Goal: Task Accomplishment & Management: Manage account settings

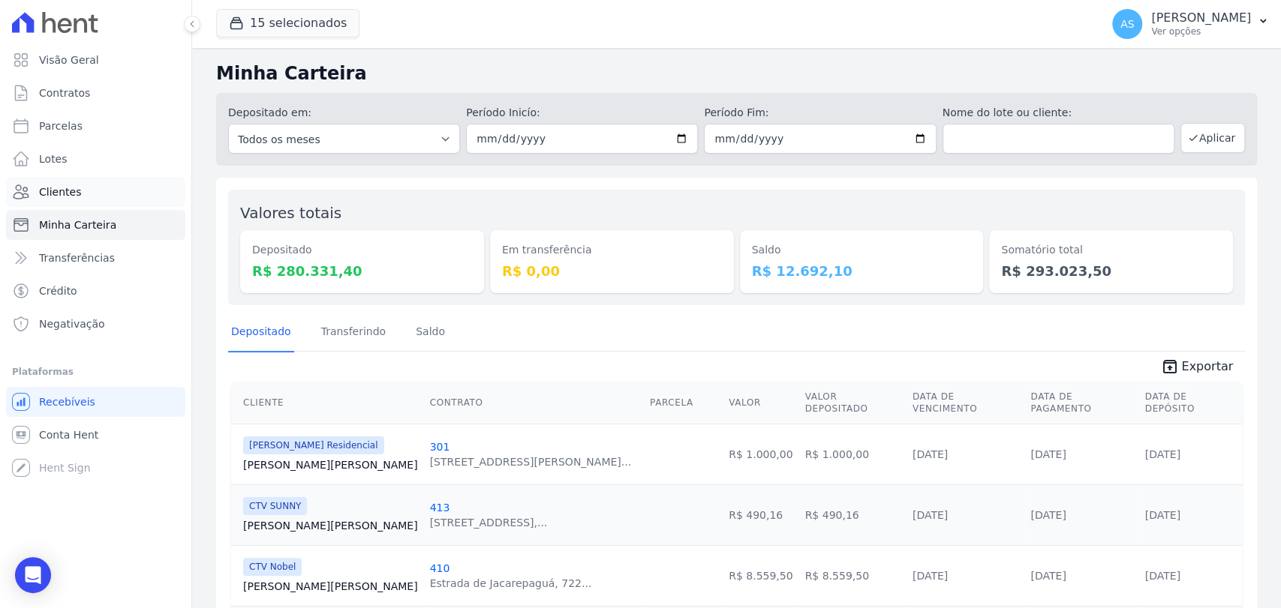
click at [44, 198] on span "Clientes" at bounding box center [60, 192] width 42 height 15
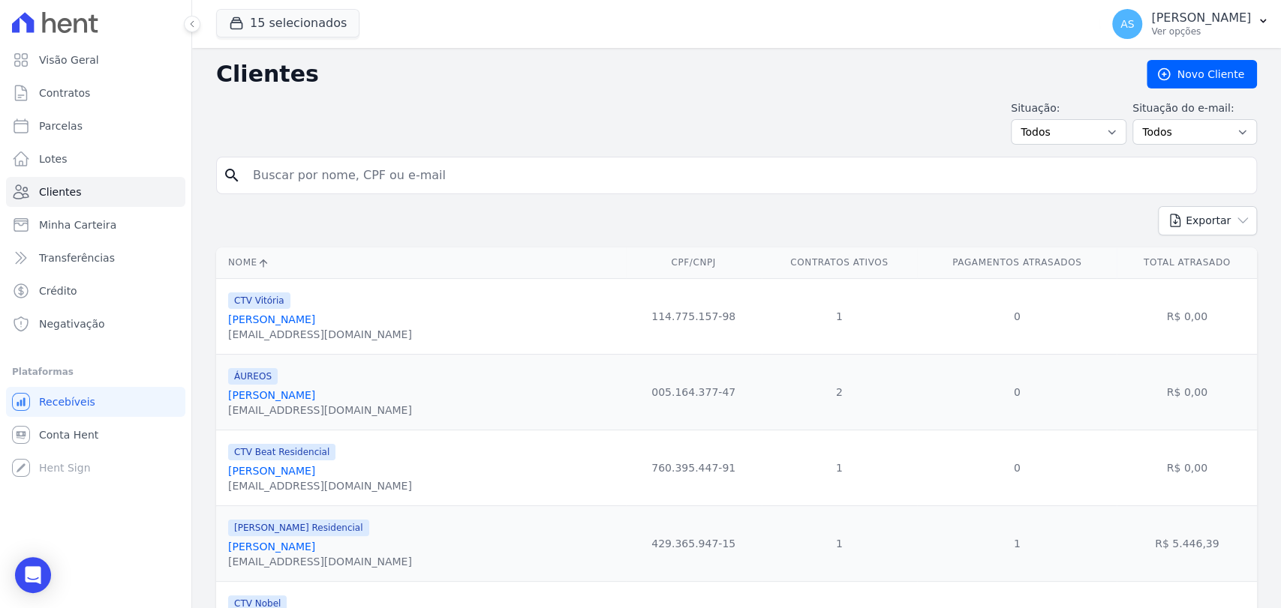
click at [314, 175] on input "search" at bounding box center [747, 176] width 1006 height 30
type input "Flausino Medeiros Rosster"
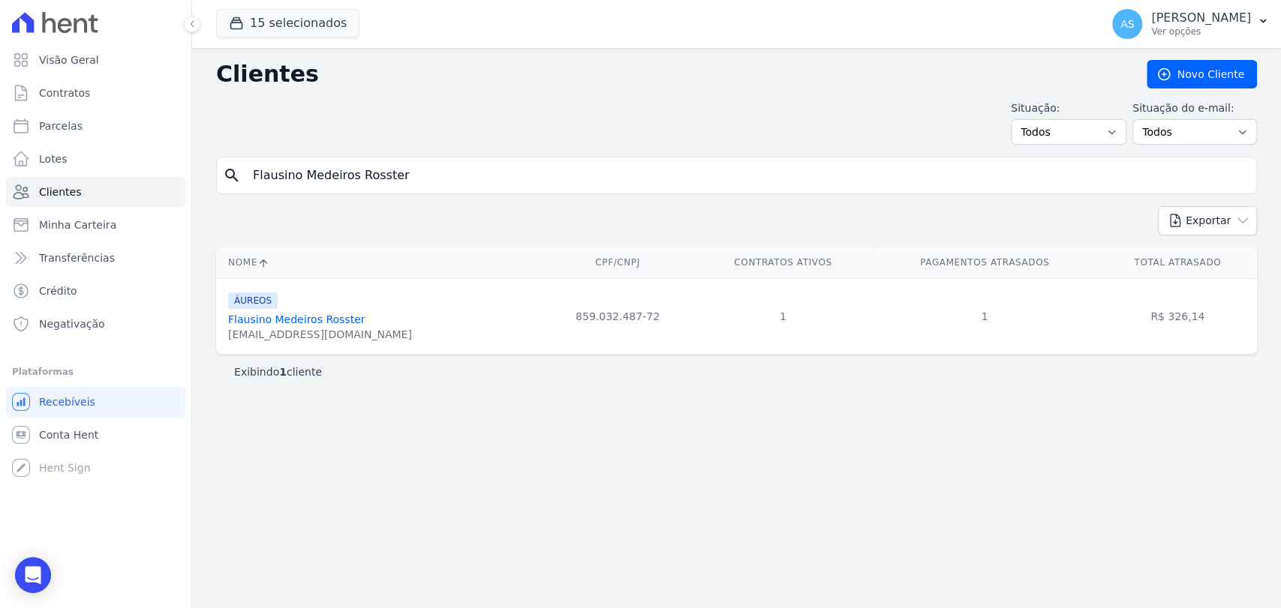
click at [283, 320] on link "Flausino Medeiros Rosster" at bounding box center [296, 320] width 137 height 12
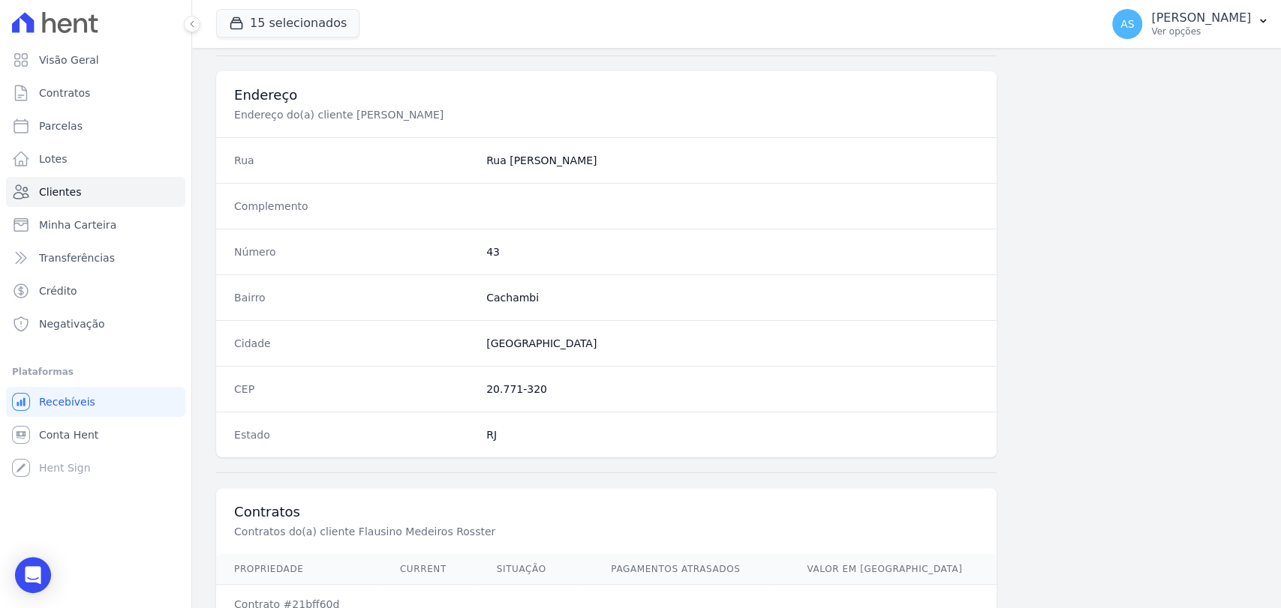
scroll to position [792, 0]
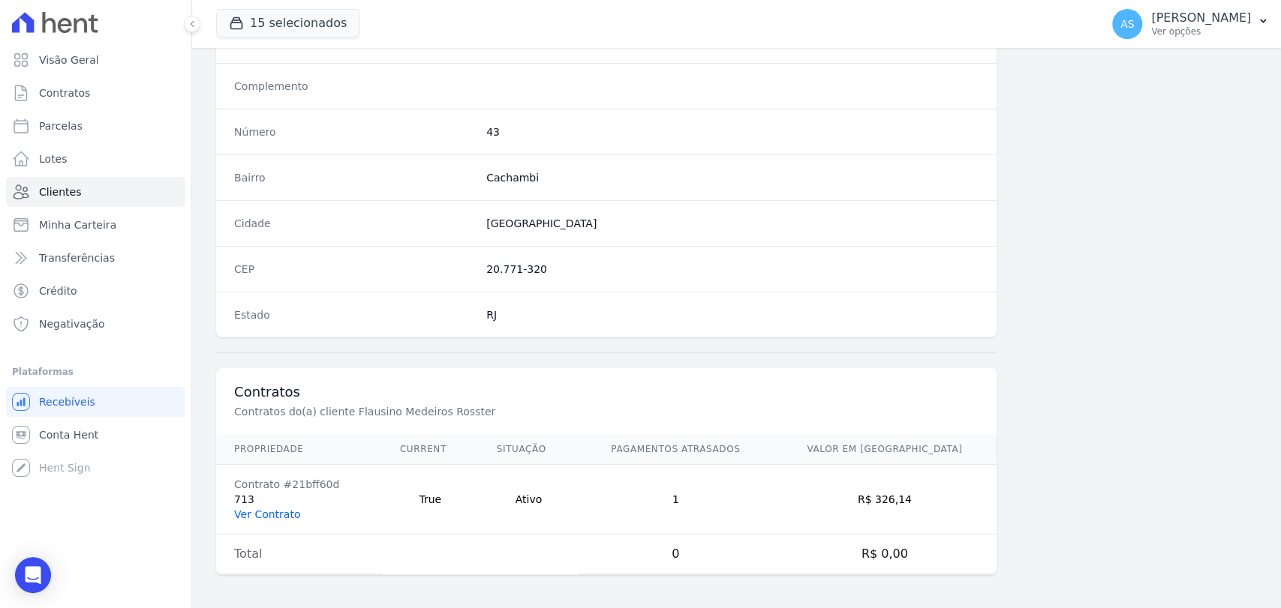
click at [259, 511] on link "Ver Contrato" at bounding box center [267, 515] width 66 height 12
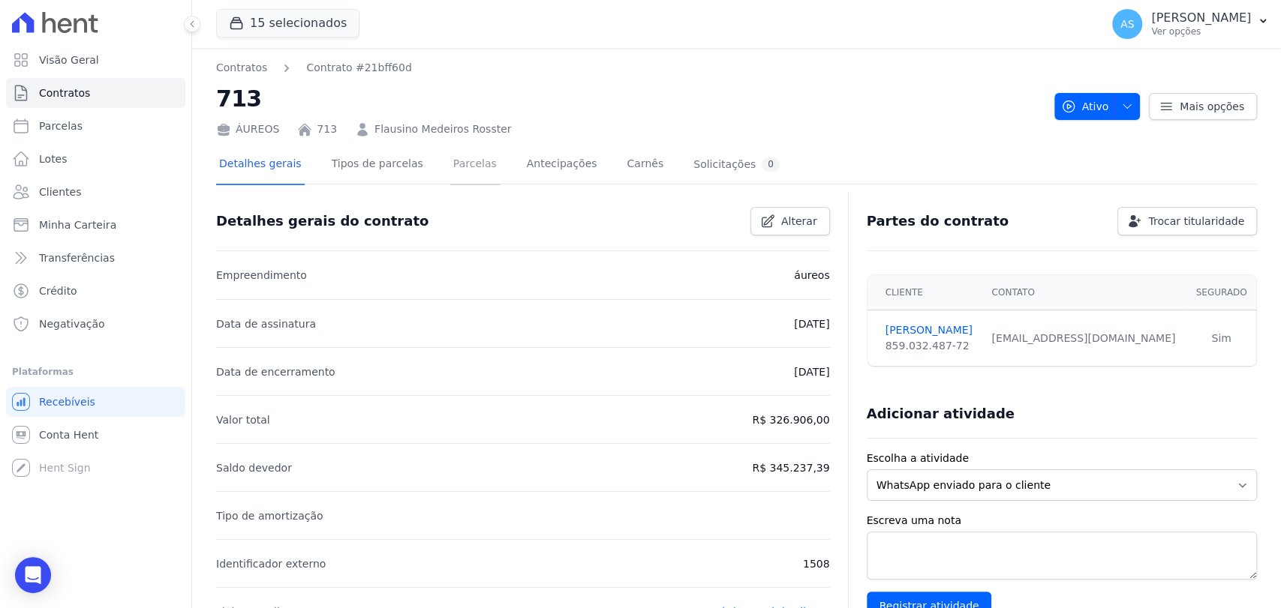
click at [450, 159] on link "Parcelas" at bounding box center [475, 166] width 50 height 40
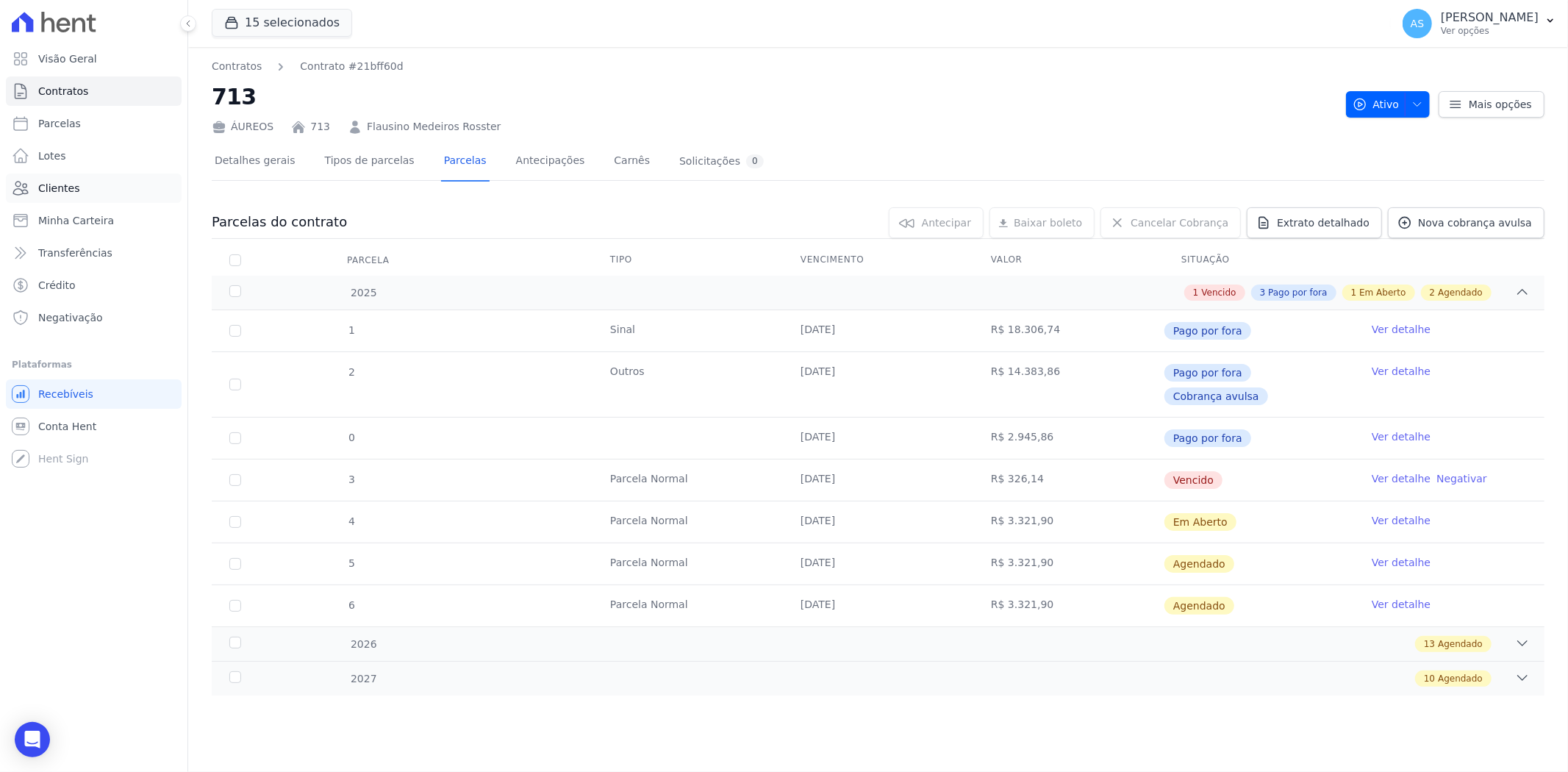
click at [46, 187] on span "Clientes" at bounding box center [59, 188] width 41 height 15
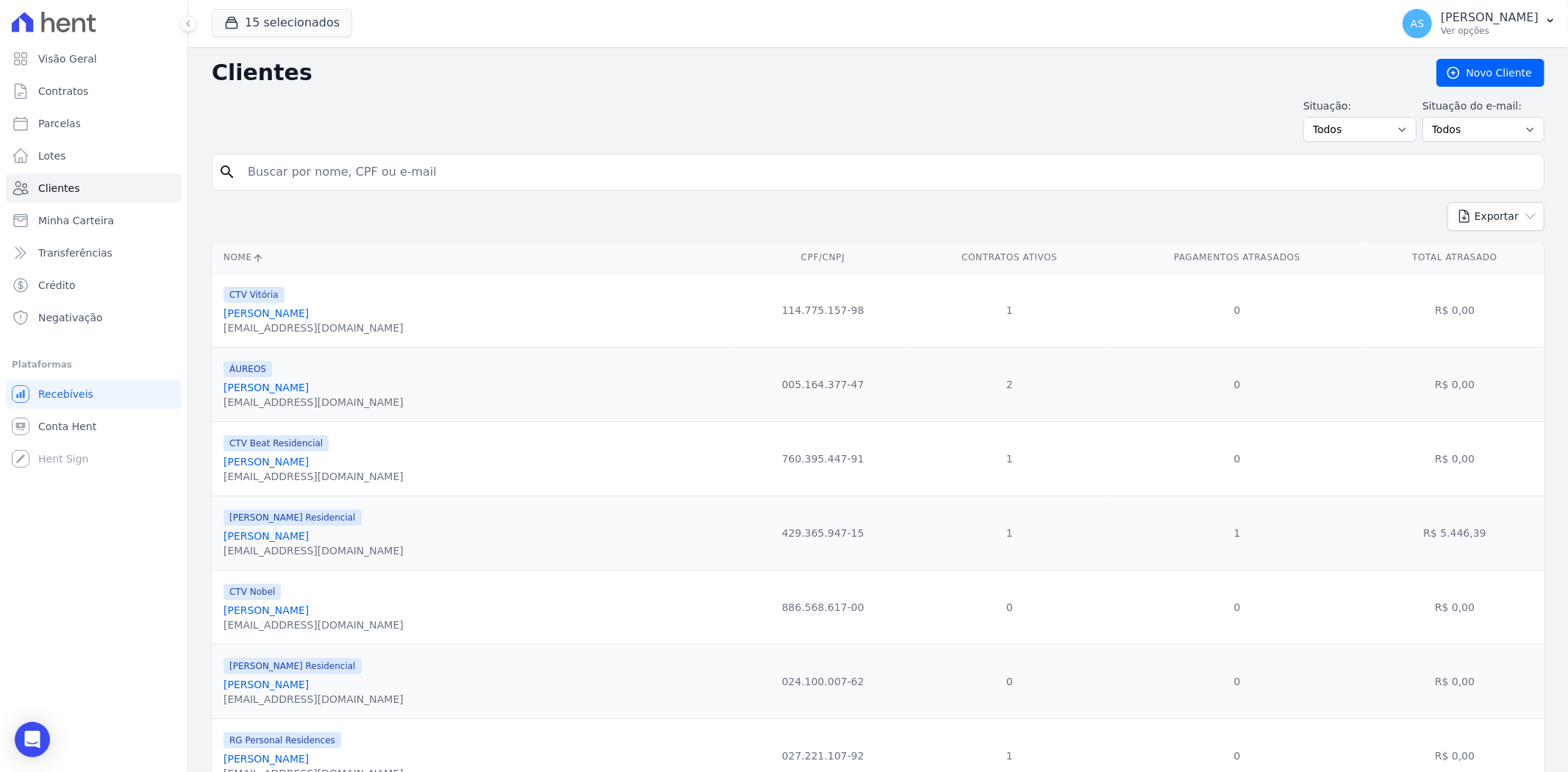
click at [285, 176] on input "search" at bounding box center [889, 172] width 1299 height 29
type input "[PERSON_NAME]"
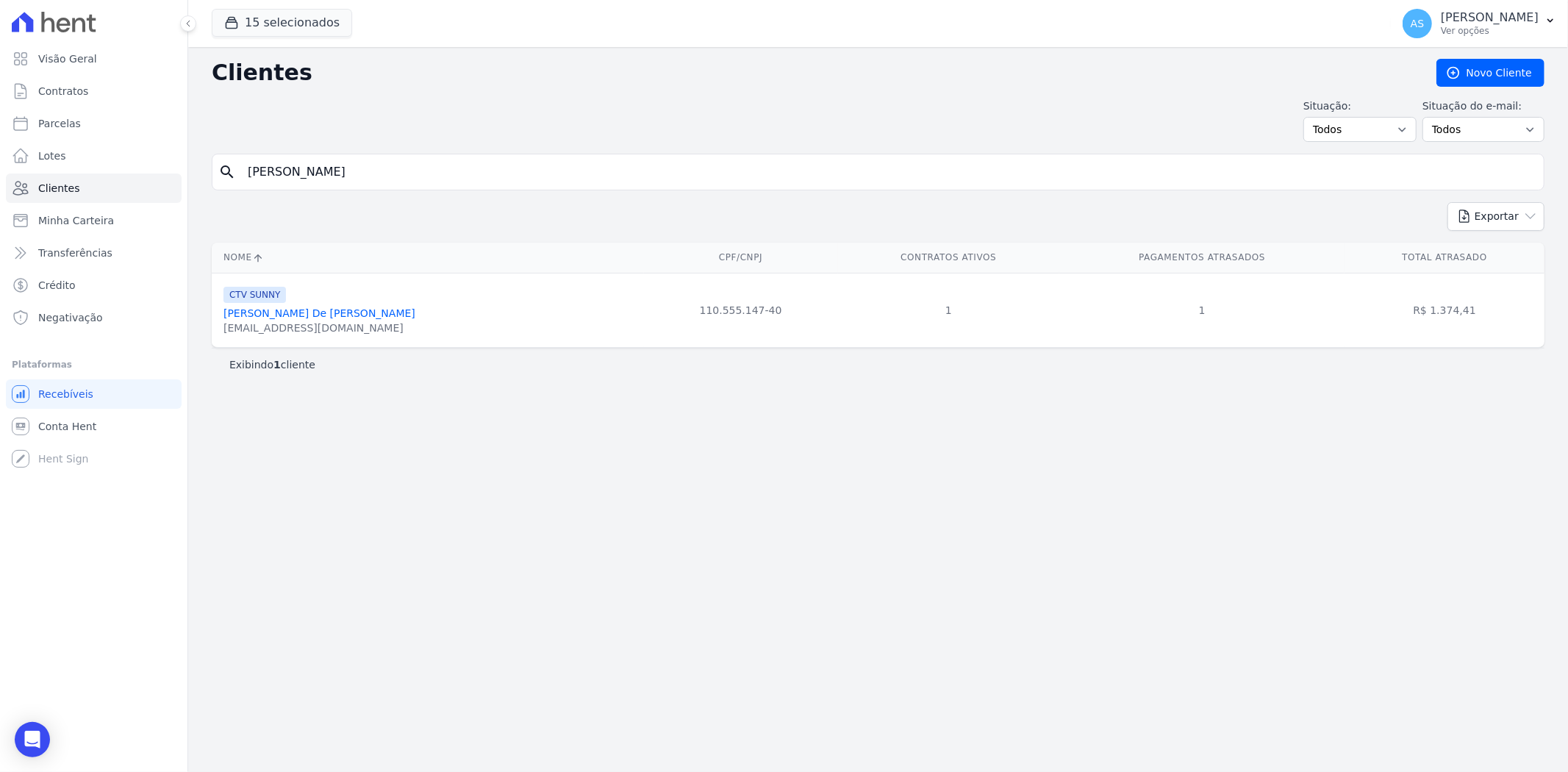
click at [328, 316] on link "[PERSON_NAME] De [PERSON_NAME]" at bounding box center [319, 314] width 192 height 12
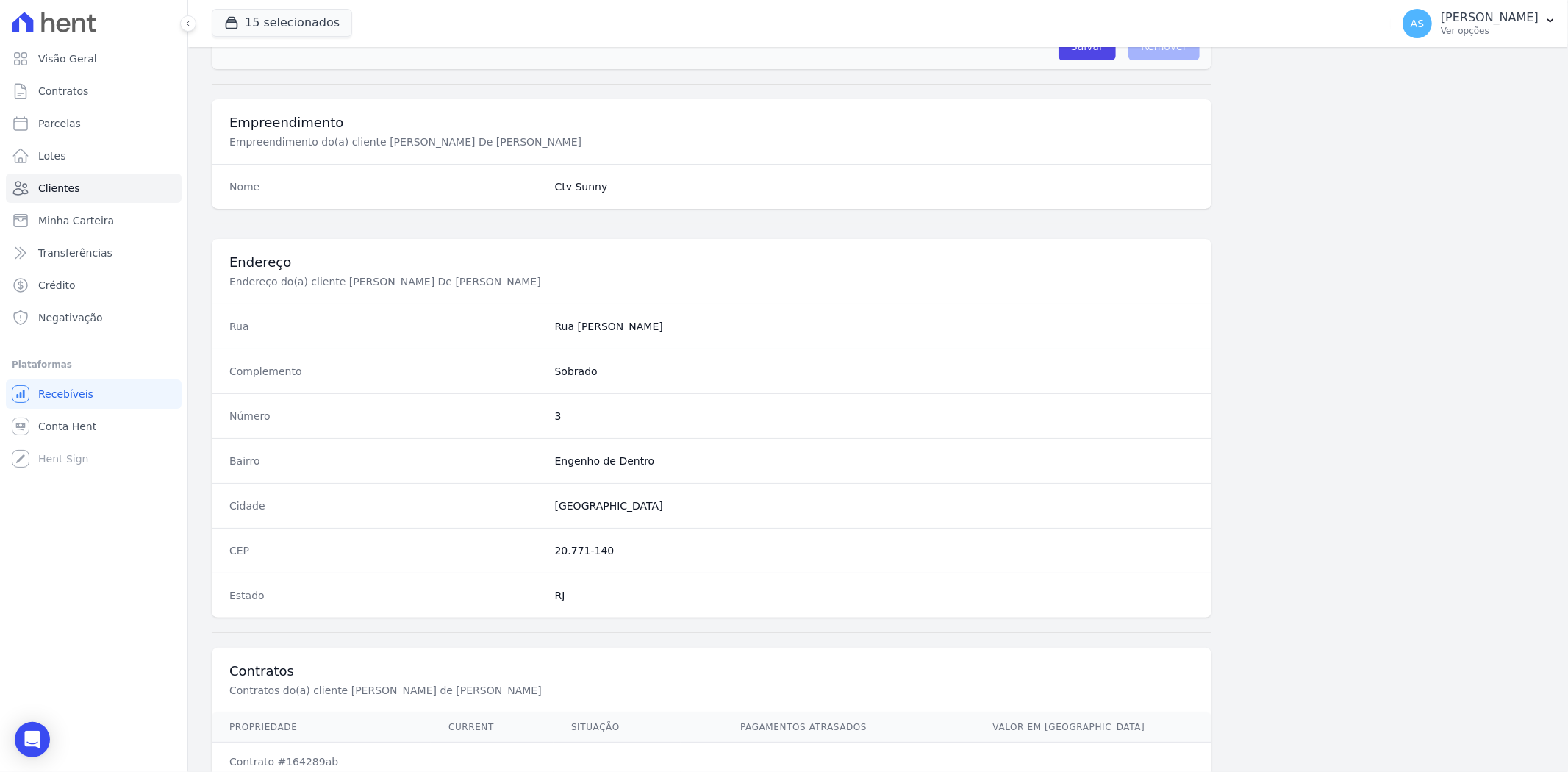
scroll to position [605, 0]
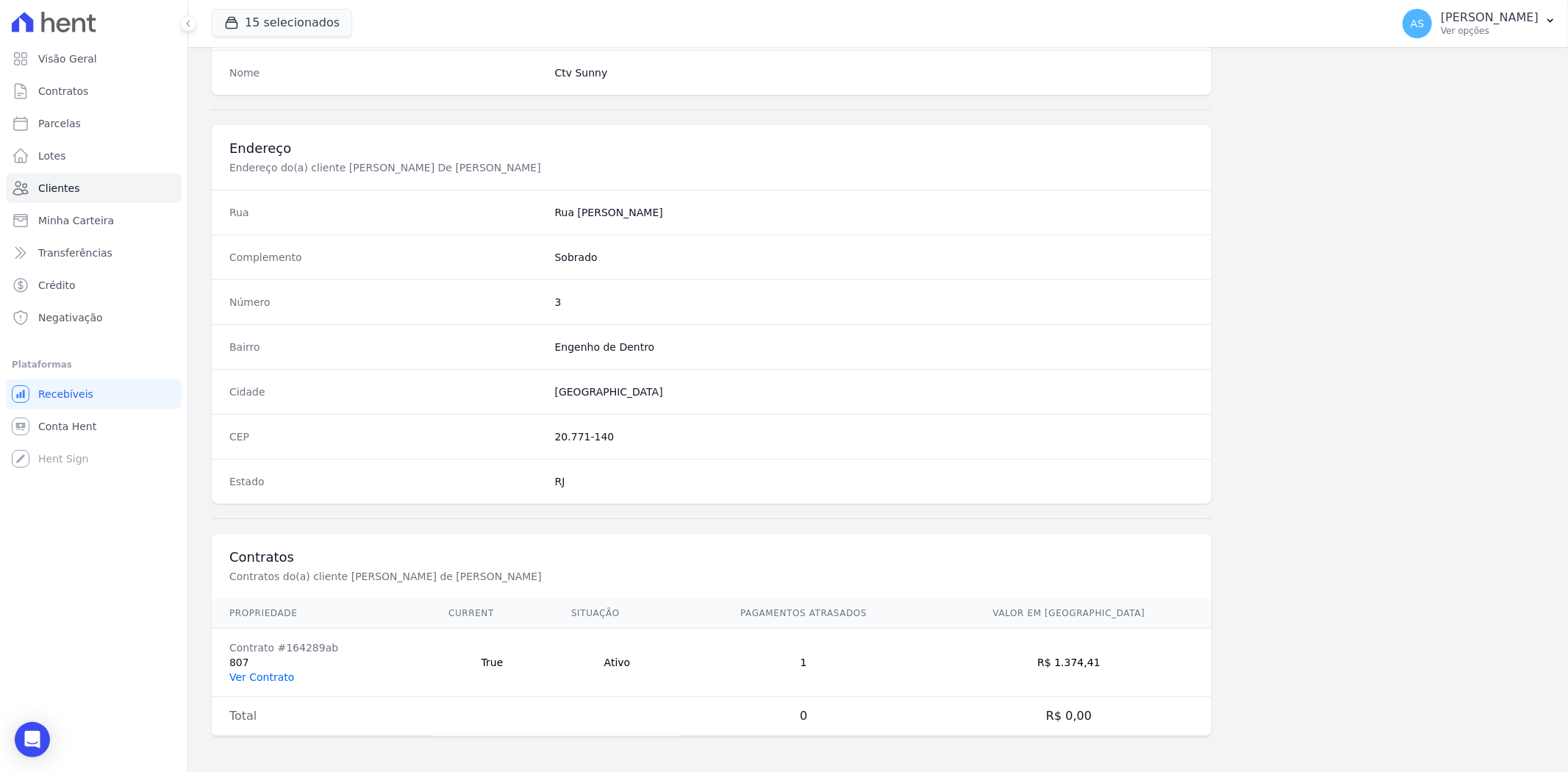
click at [268, 596] on link "Ver Contrato" at bounding box center [262, 677] width 65 height 12
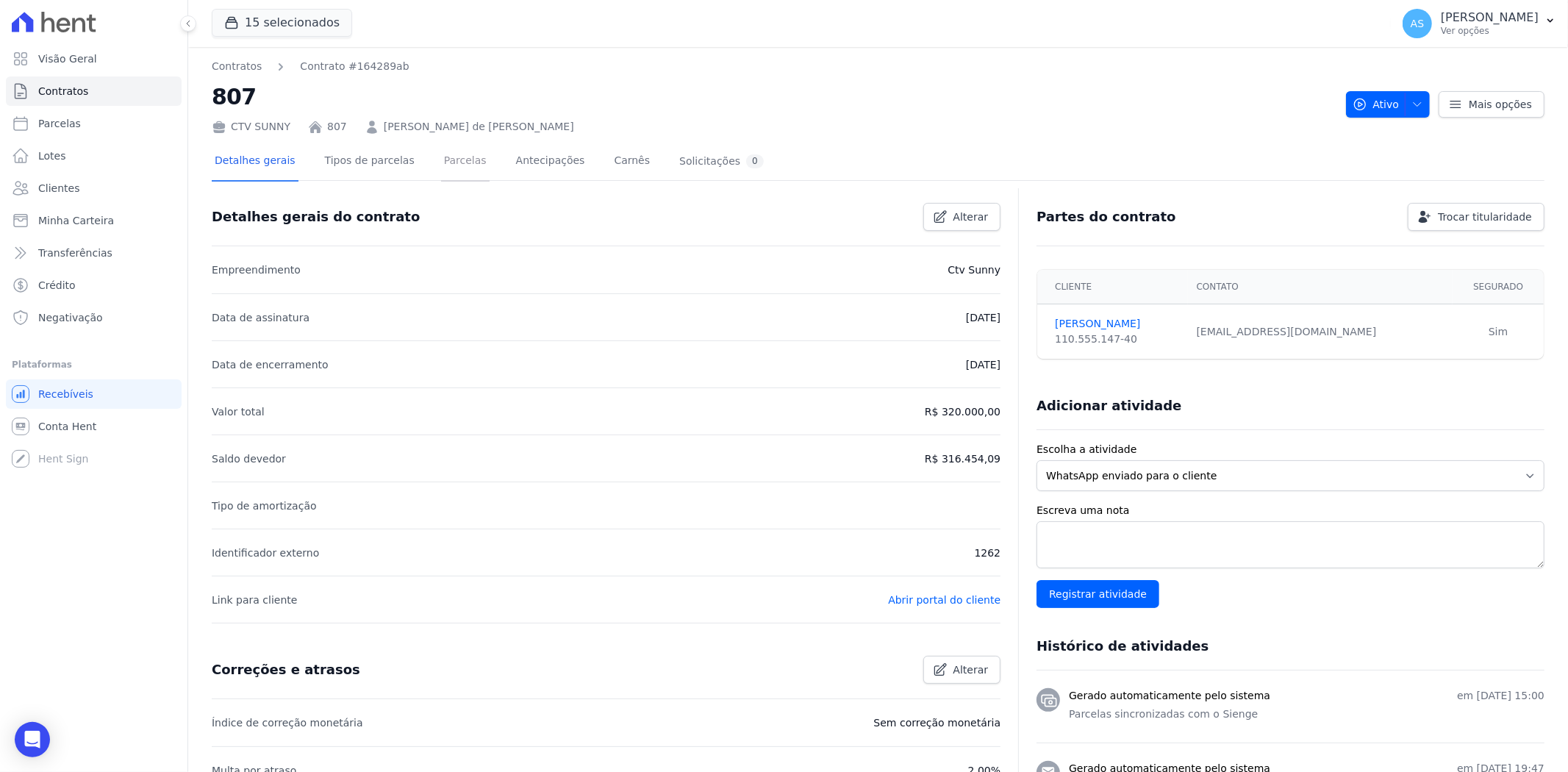
click at [441, 164] on link "Parcelas" at bounding box center [466, 163] width 49 height 39
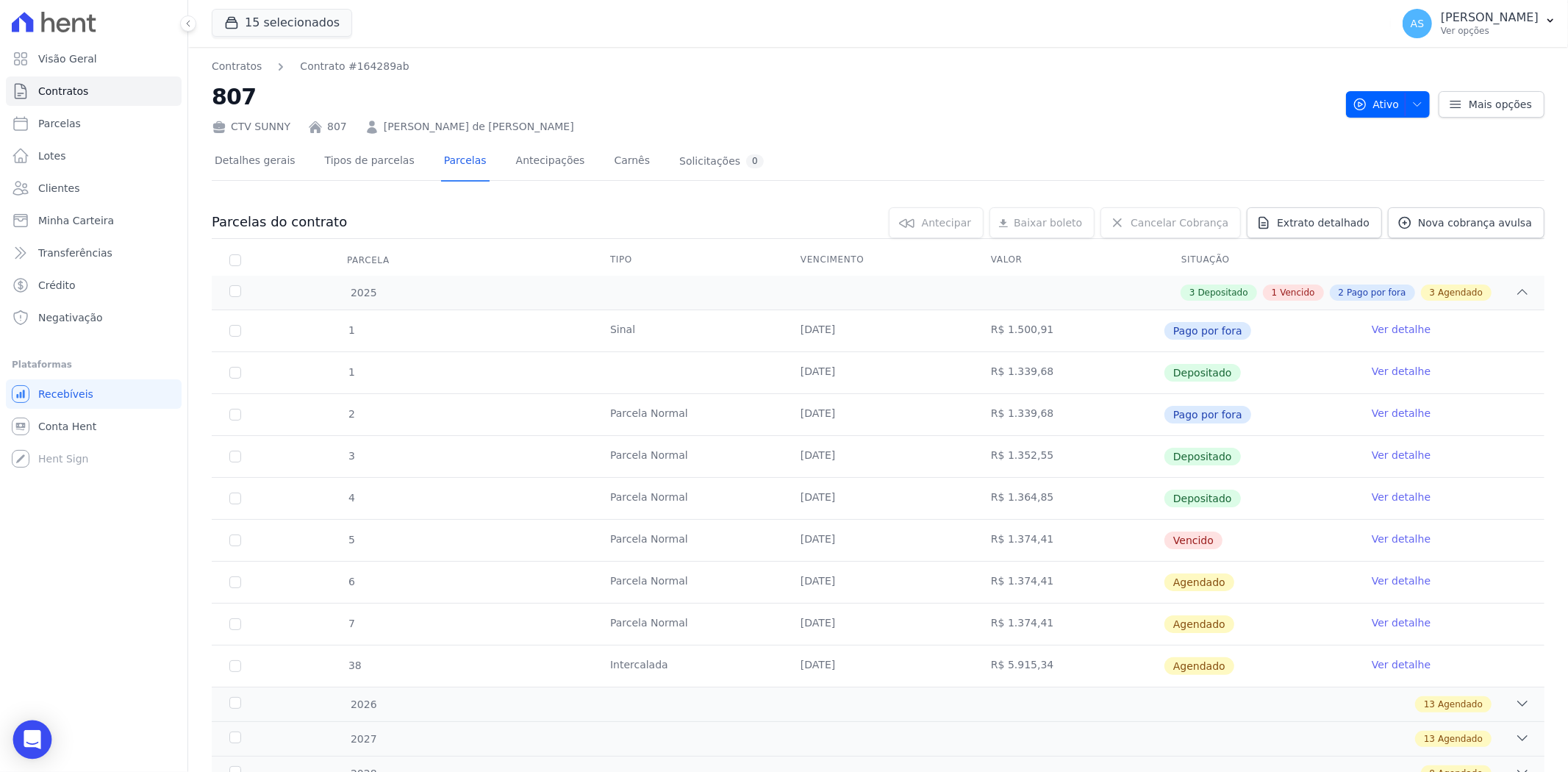
click at [44, 596] on div "Open Intercom Messenger" at bounding box center [33, 740] width 39 height 39
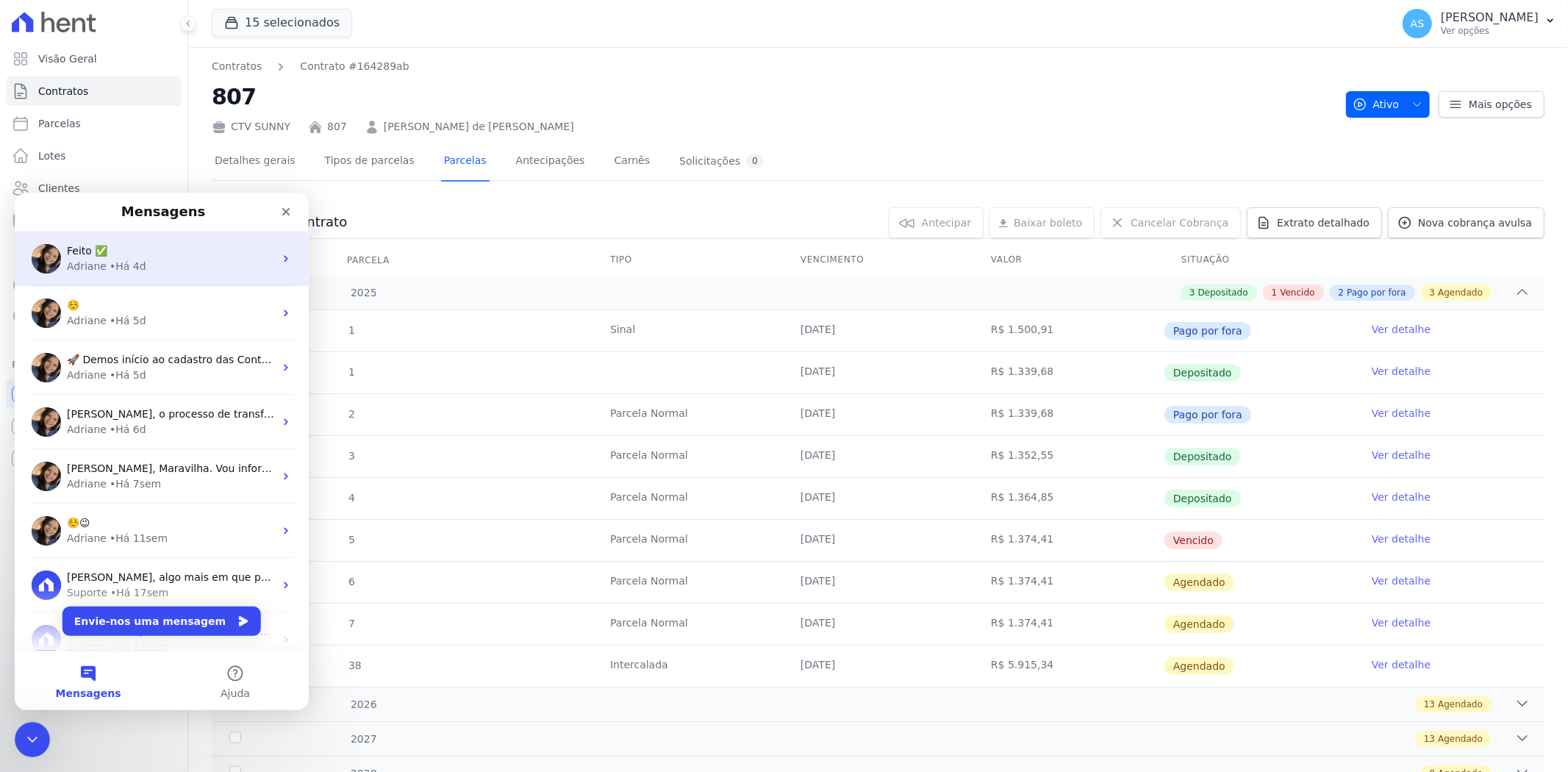
click at [127, 273] on div "Feito ✅ [PERSON_NAME] • Há 4d" at bounding box center [162, 259] width 294 height 55
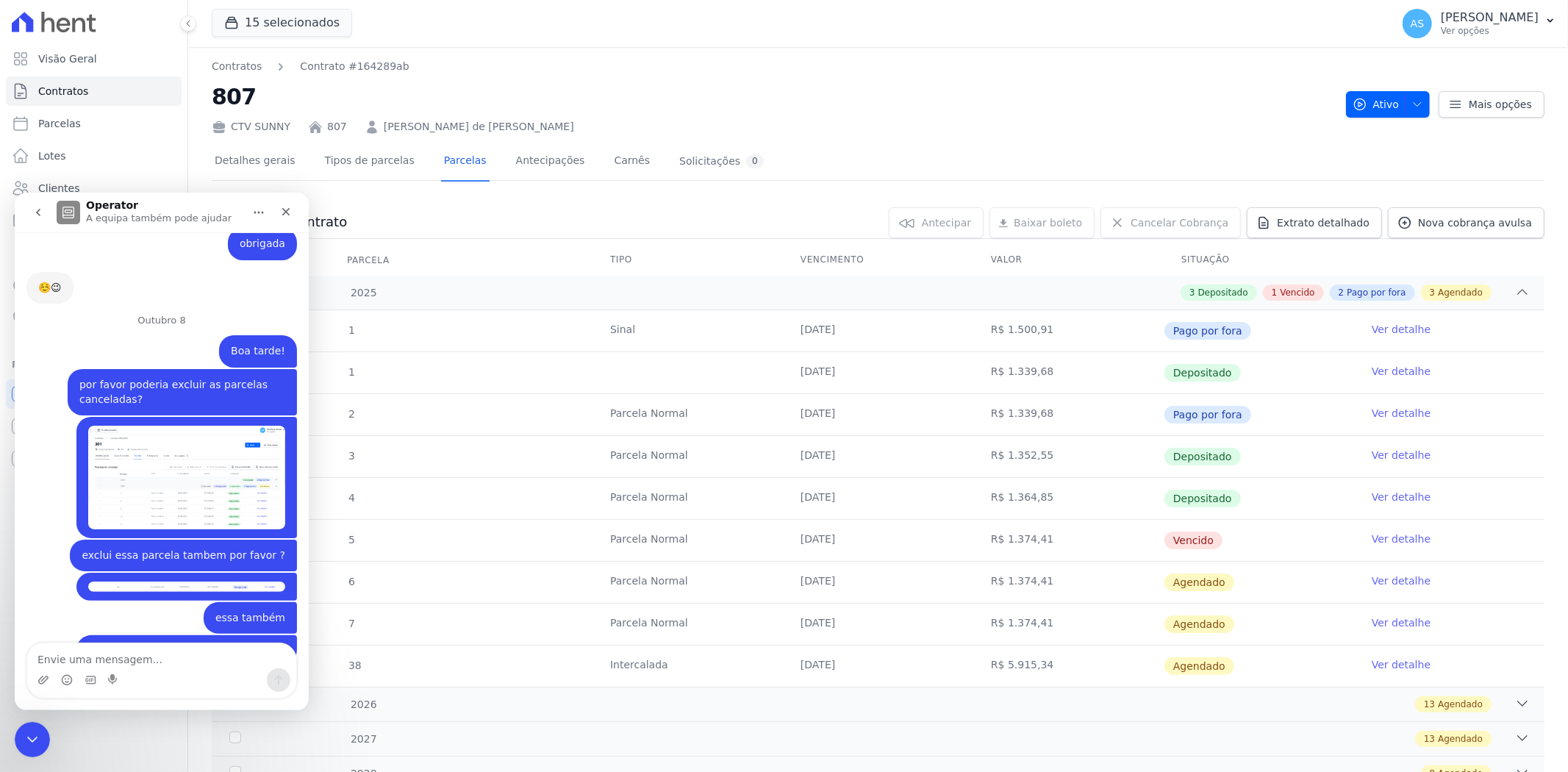
scroll to position [11118, 0]
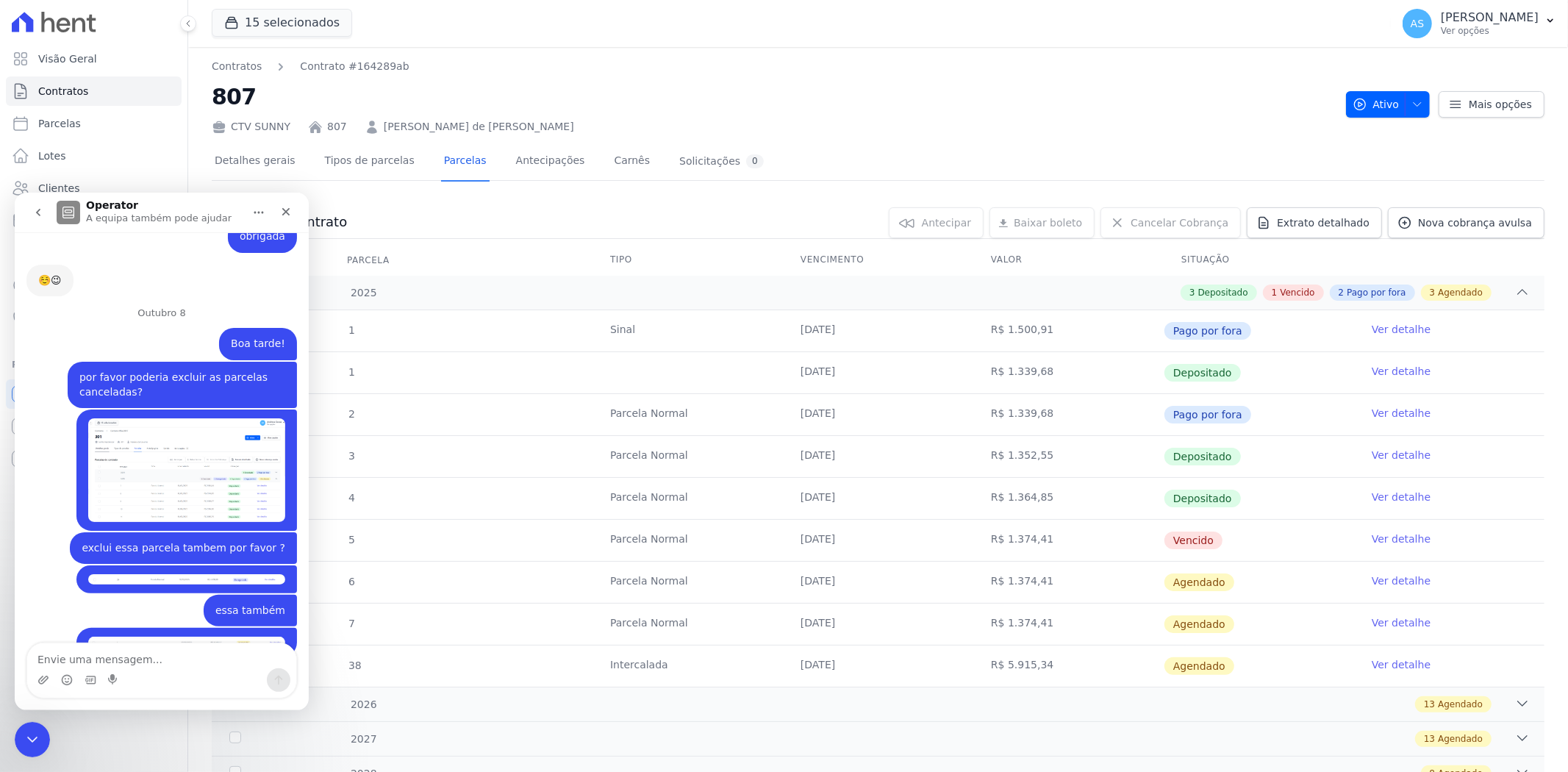
click at [57, 596] on textarea "Envie uma mensagem..." at bounding box center [162, 655] width 270 height 25
type textarea "Boa tarde! por favor poderia espelhar essa posição"
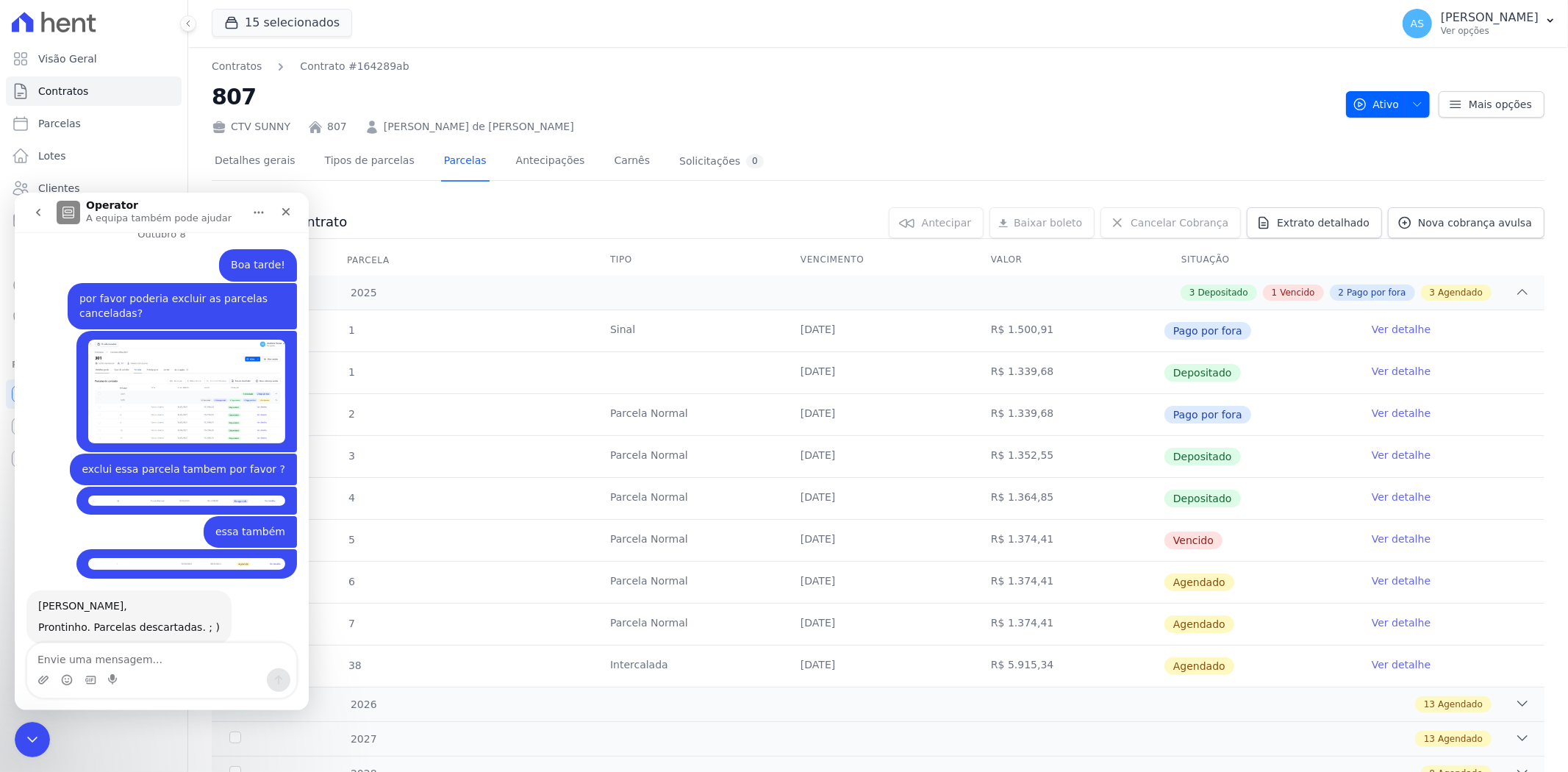
scroll to position [11196, 0]
type textarea "?"
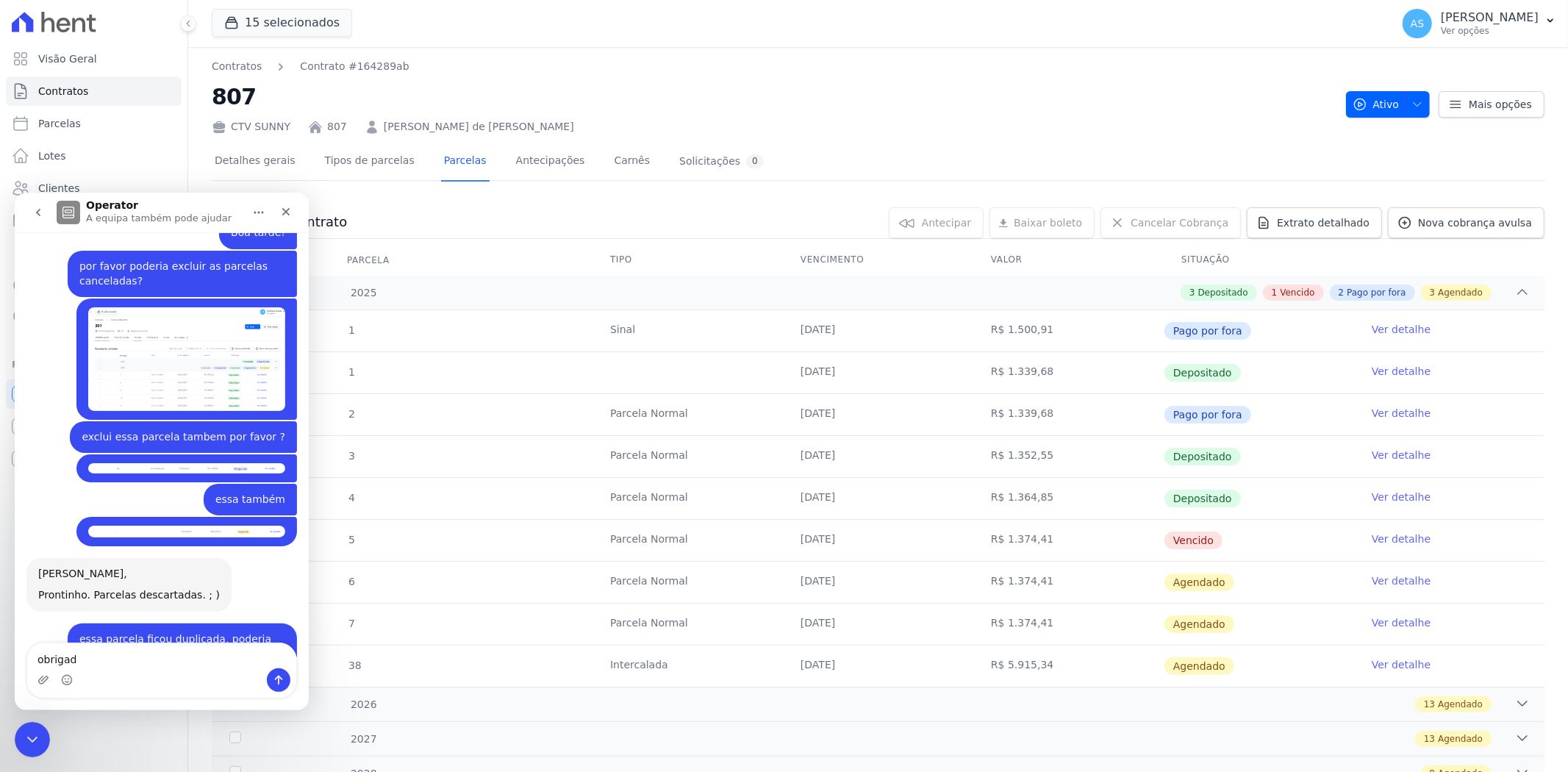
type textarea "obrigada"
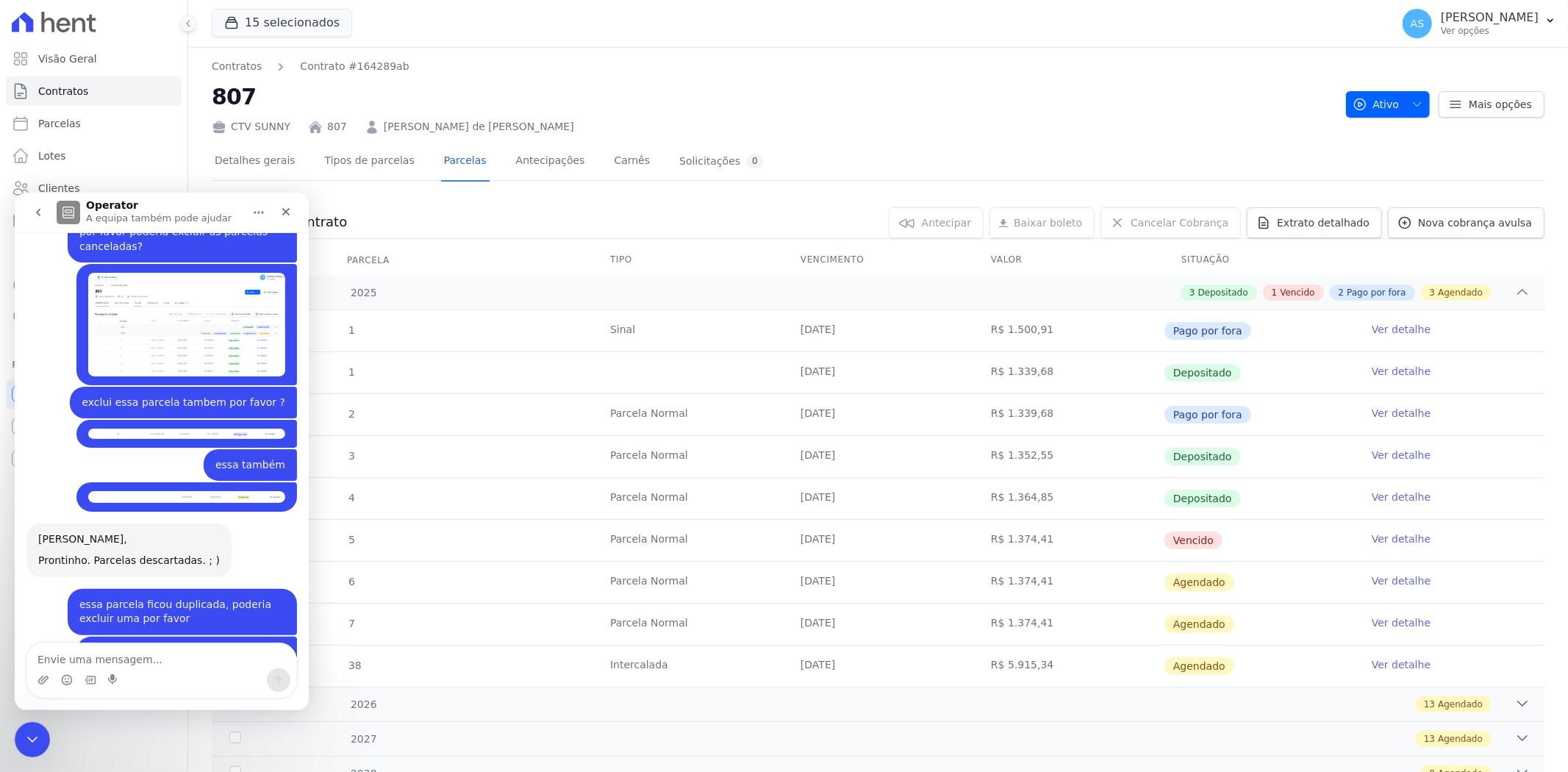
scroll to position [11263, 0]
click at [37, 596] on icon "Carregar anexo" at bounding box center [43, 679] width 12 height 12
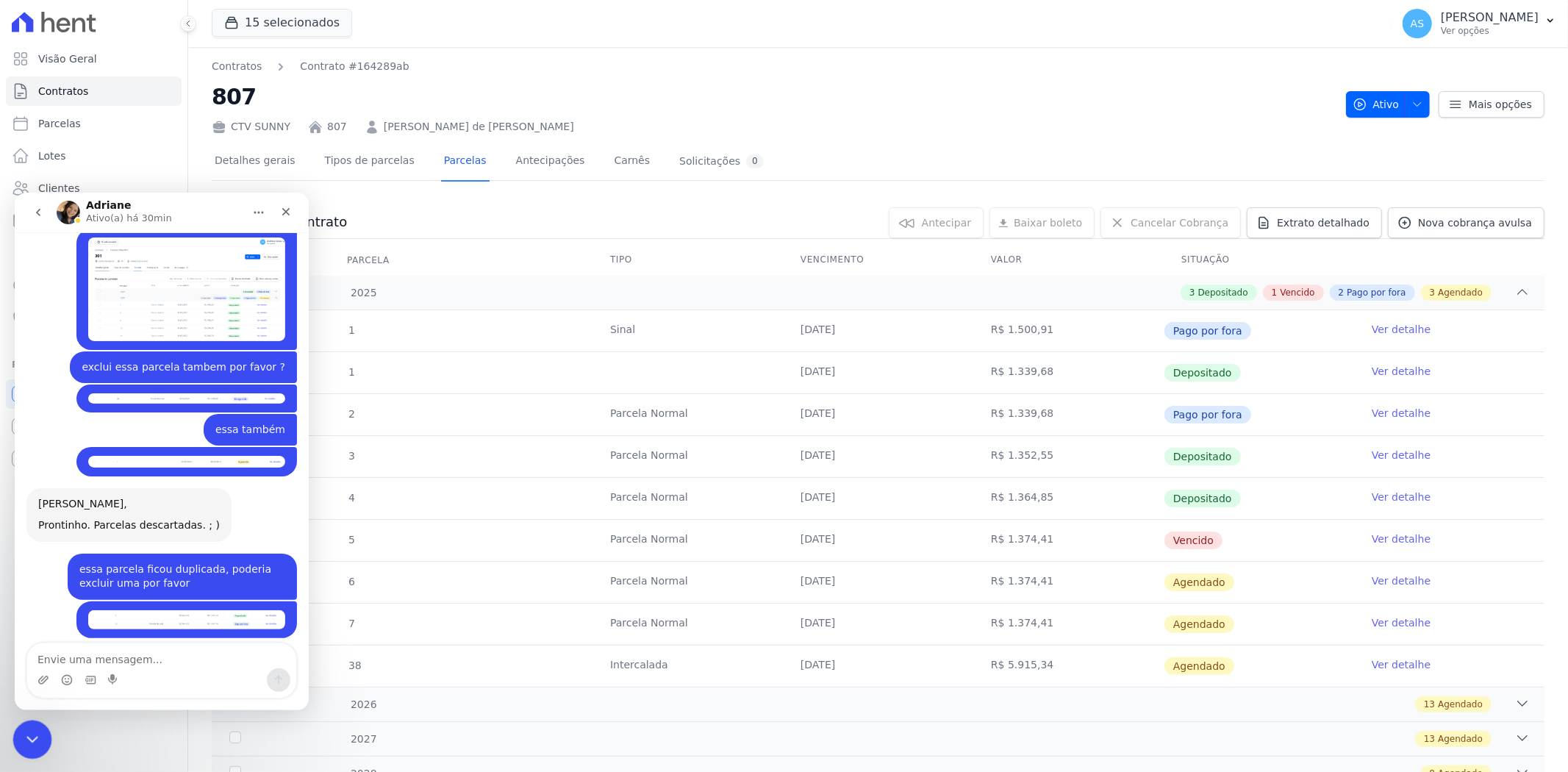
drag, startPoint x: 25, startPoint y: 731, endPoint x: 854, endPoint y: 1370, distance: 1046.7
click at [24, 596] on icon "Fechar mensagem da Intercom" at bounding box center [30, 737] width 18 height 18
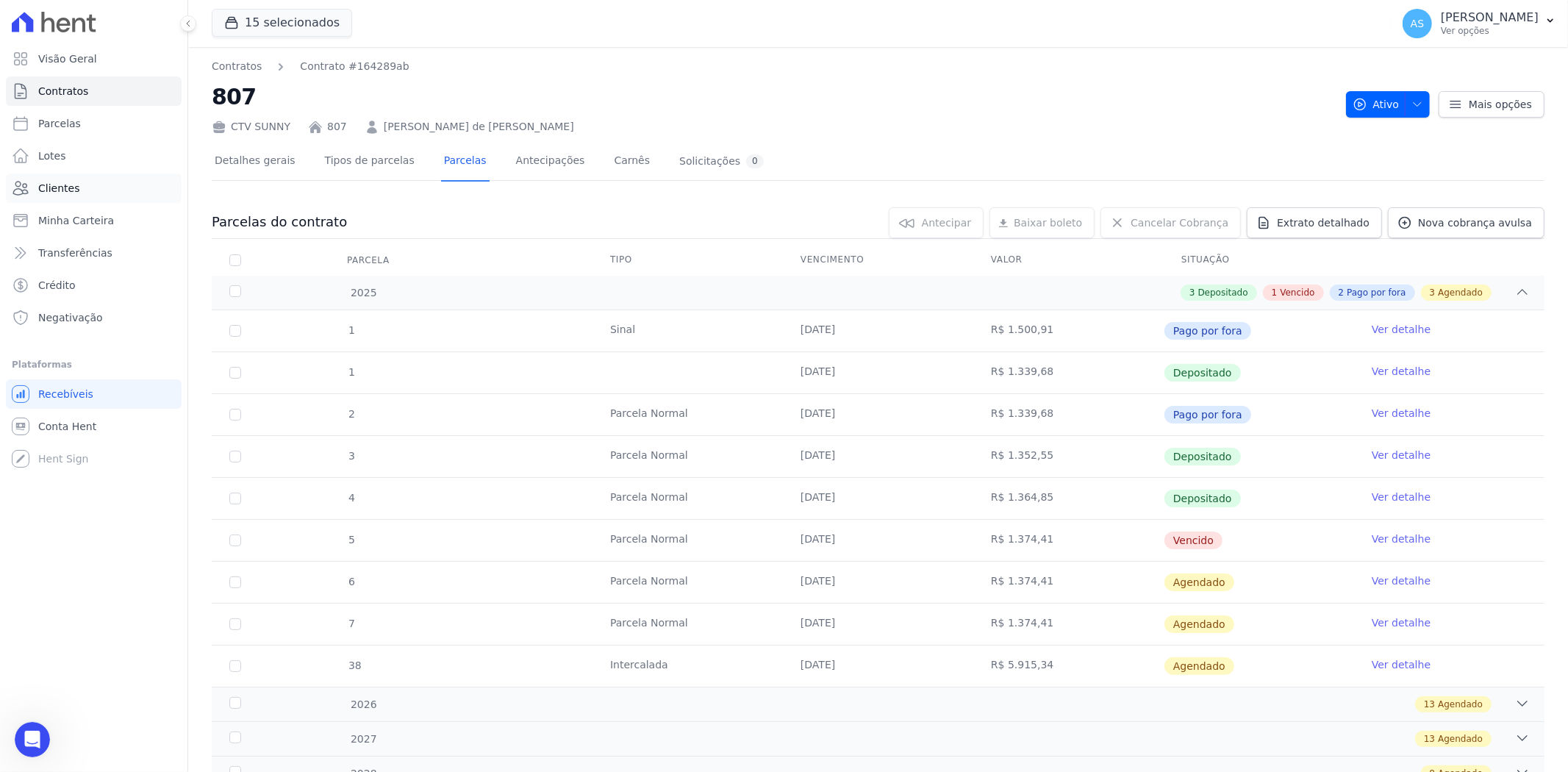
click at [53, 189] on span "Clientes" at bounding box center [59, 188] width 41 height 15
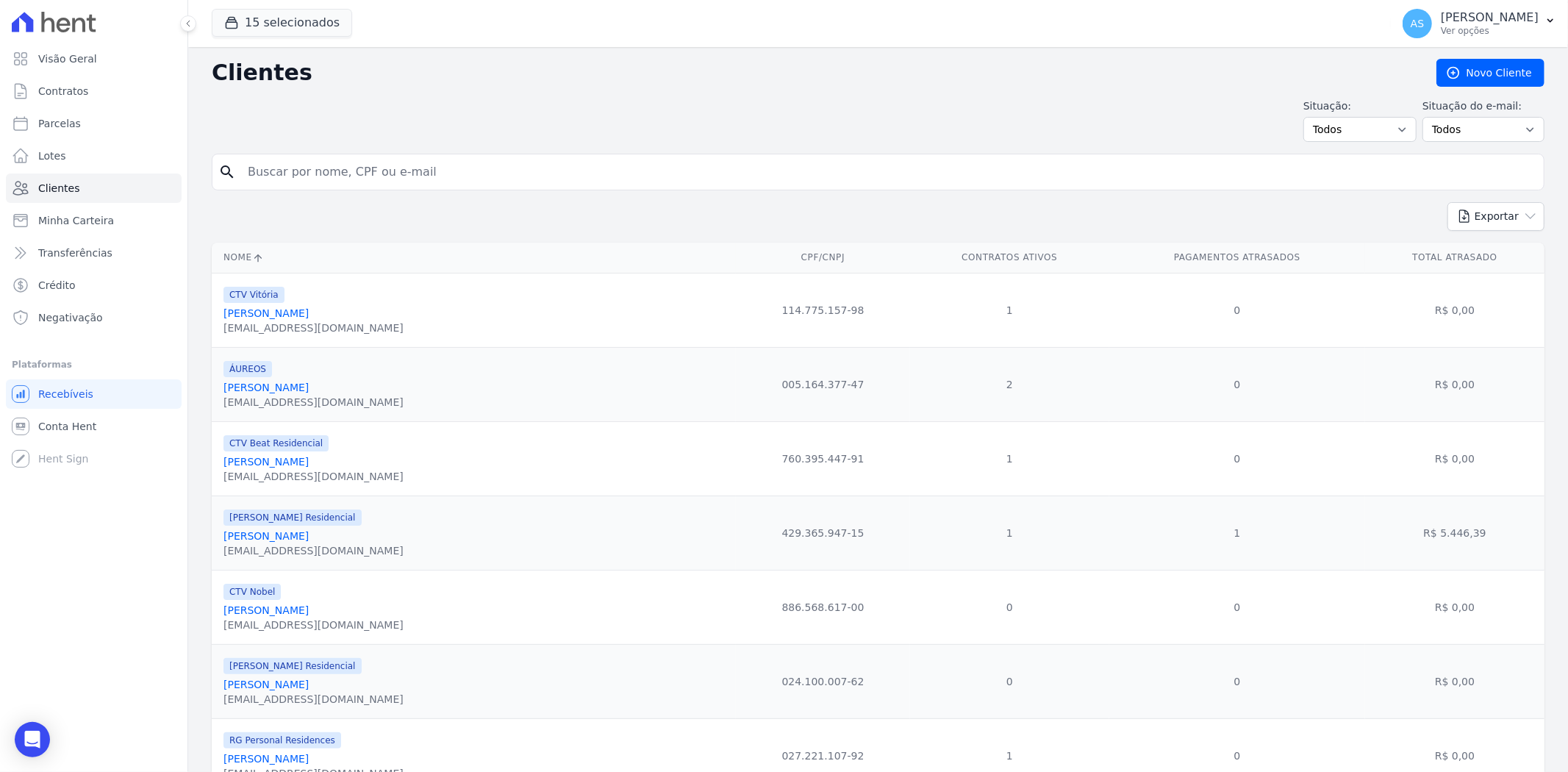
click at [328, 176] on input "search" at bounding box center [889, 172] width 1299 height 29
type input "Flausino Medeiros Rosster"
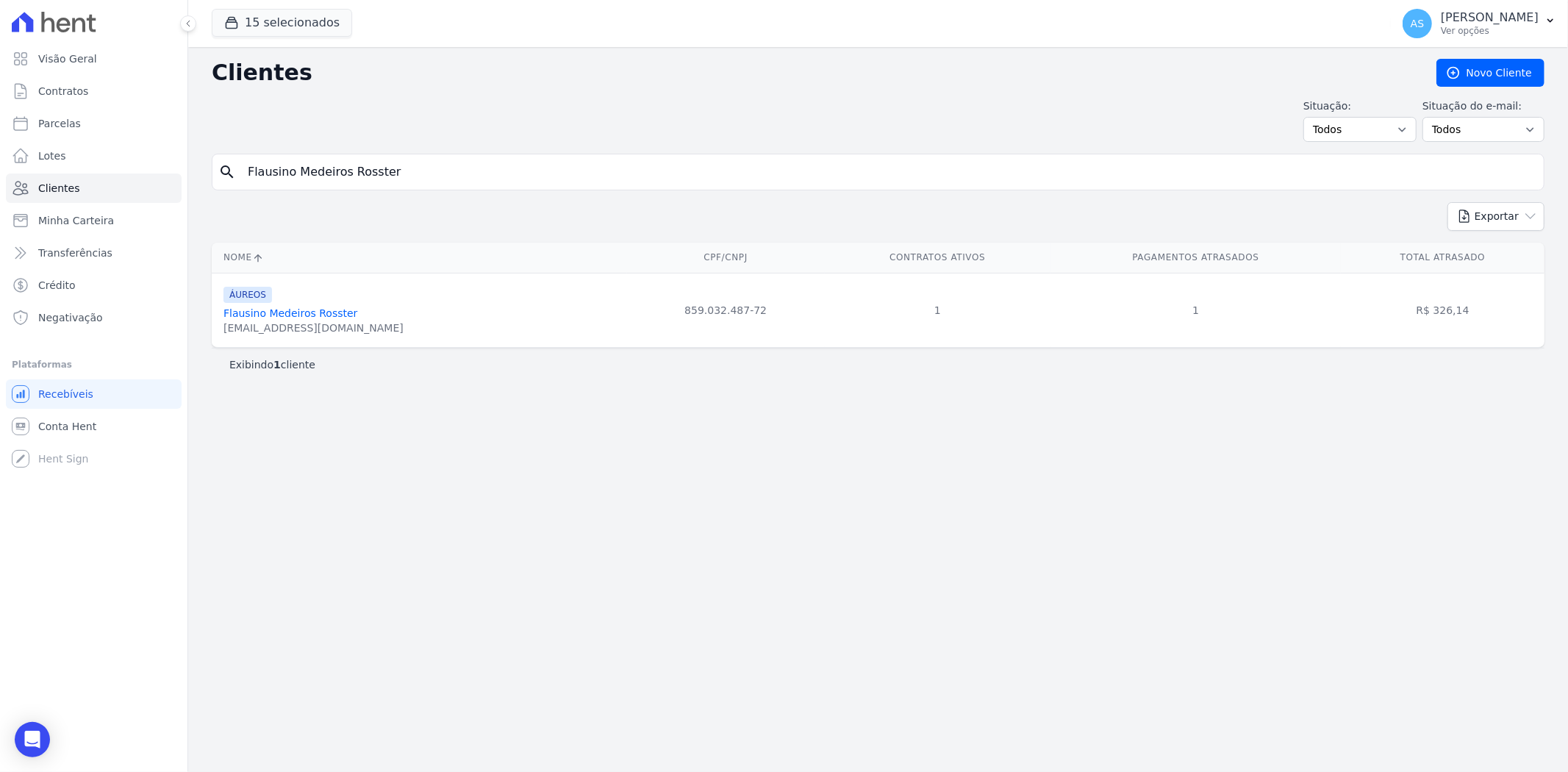
click at [280, 309] on link "Flausino Medeiros Rosster" at bounding box center [290, 314] width 134 height 12
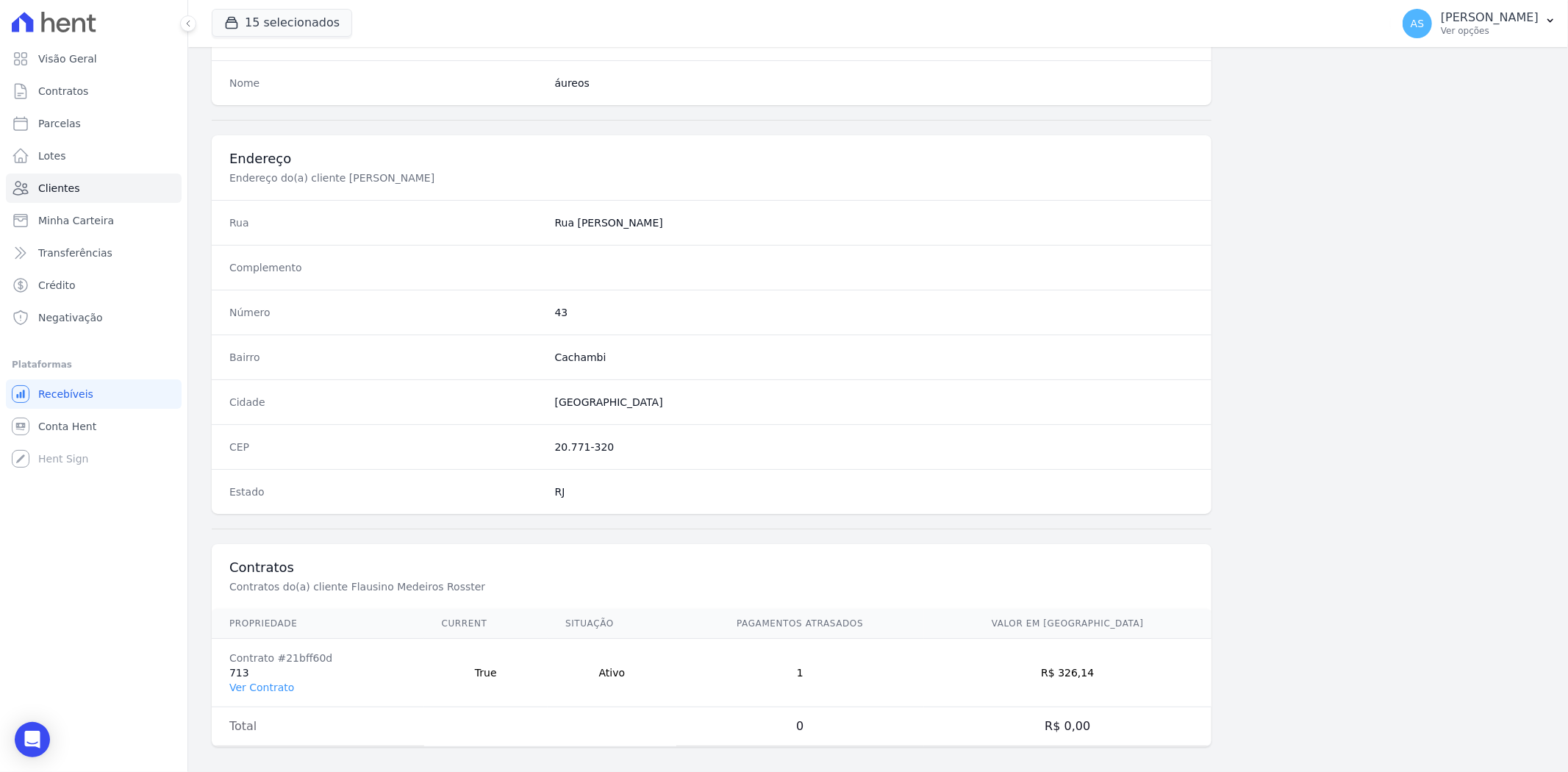
scroll to position [605, 0]
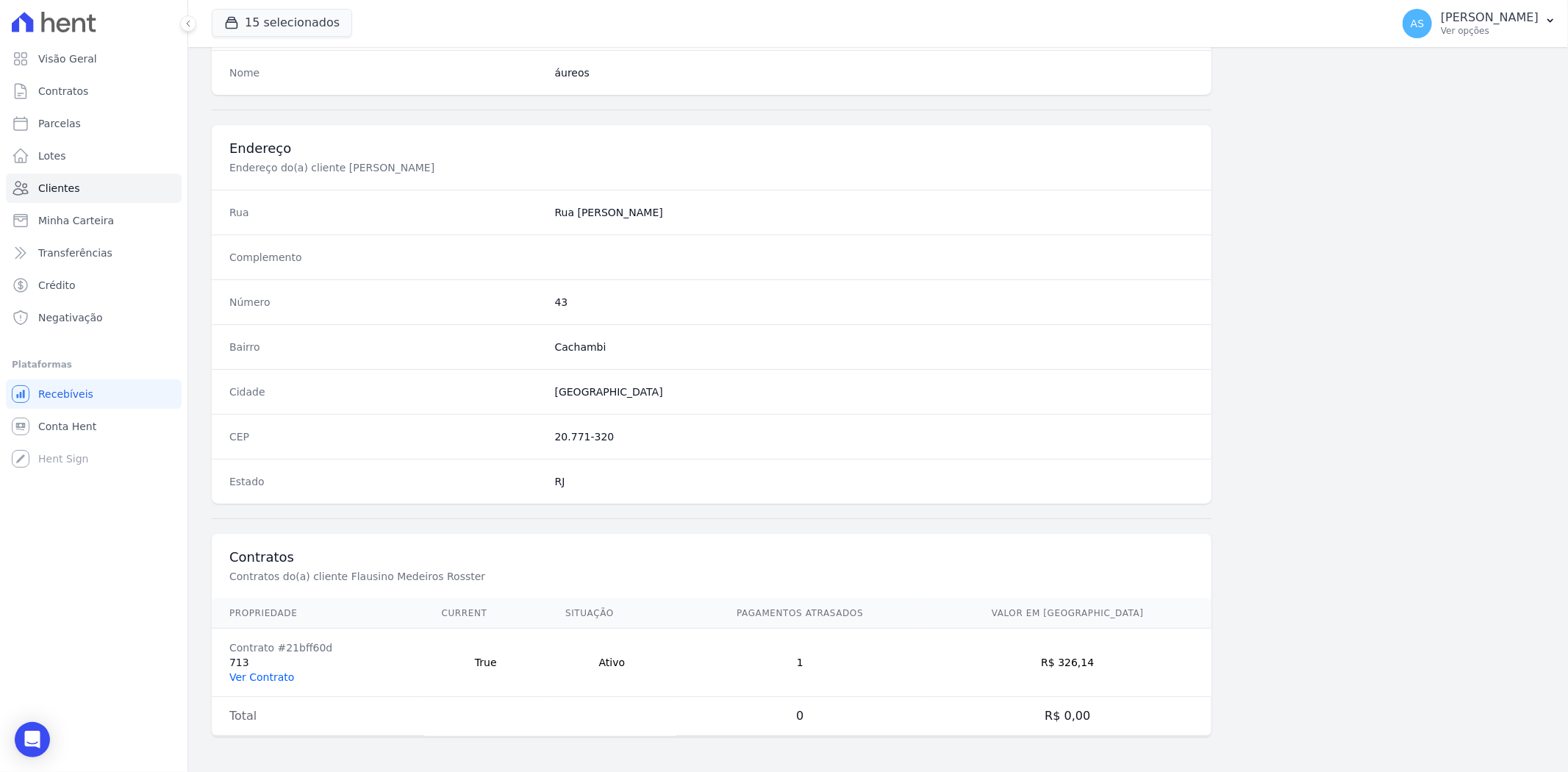
click at [256, 596] on link "Ver Contrato" at bounding box center [262, 677] width 65 height 12
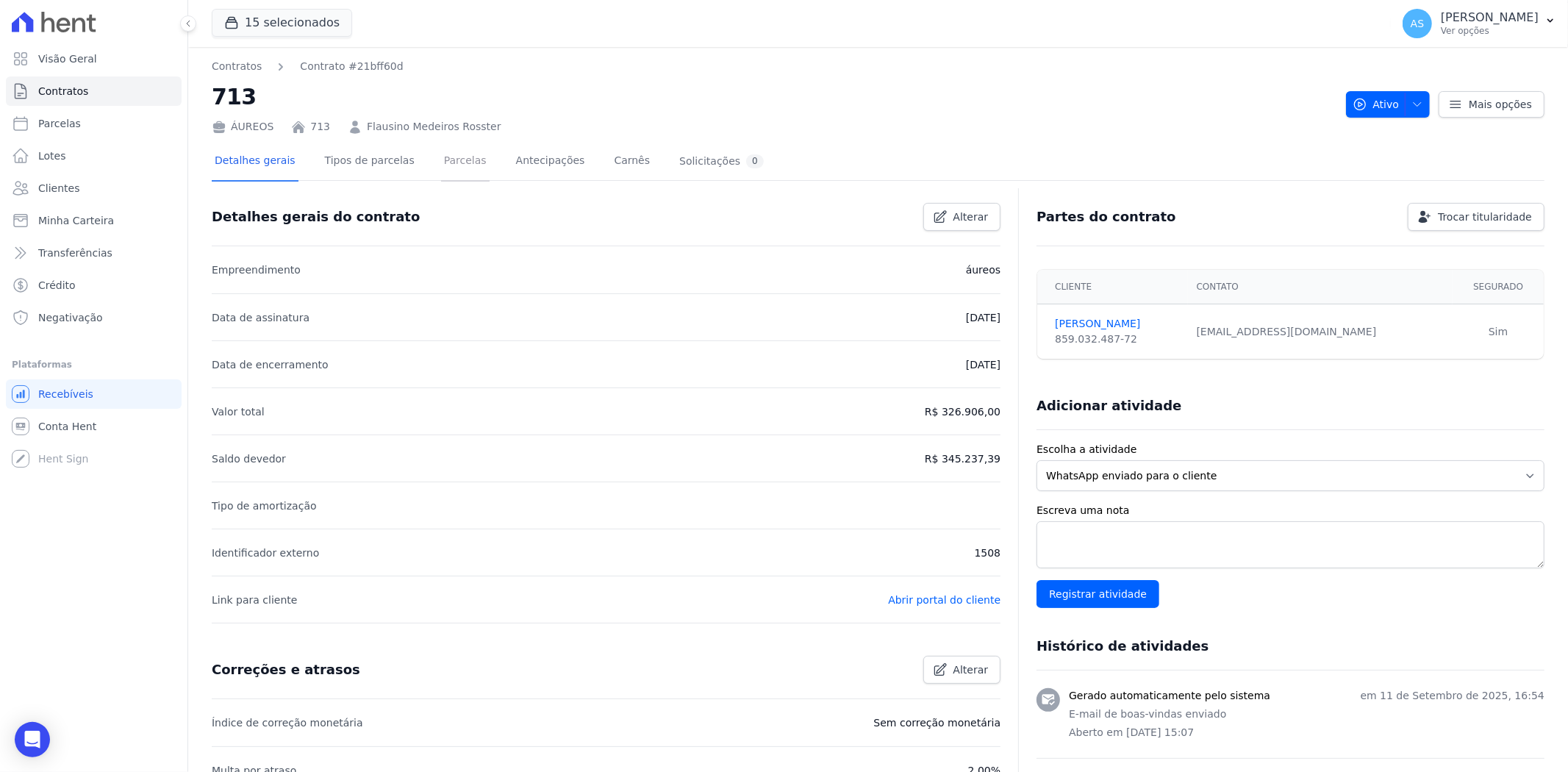
click at [446, 165] on link "Parcelas" at bounding box center [466, 163] width 49 height 39
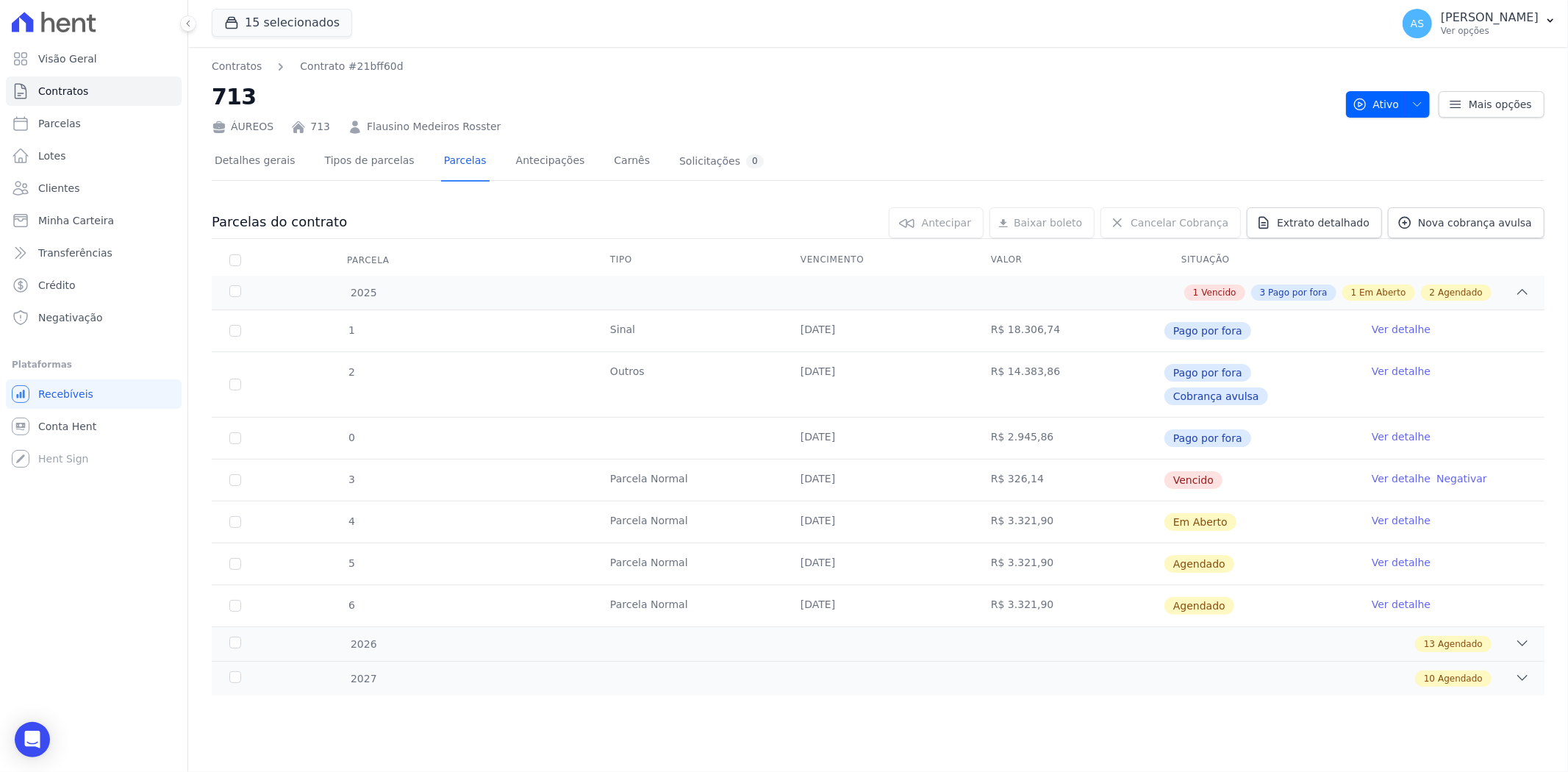
click at [1254, 471] on link "Ver detalhe" at bounding box center [1401, 478] width 59 height 15
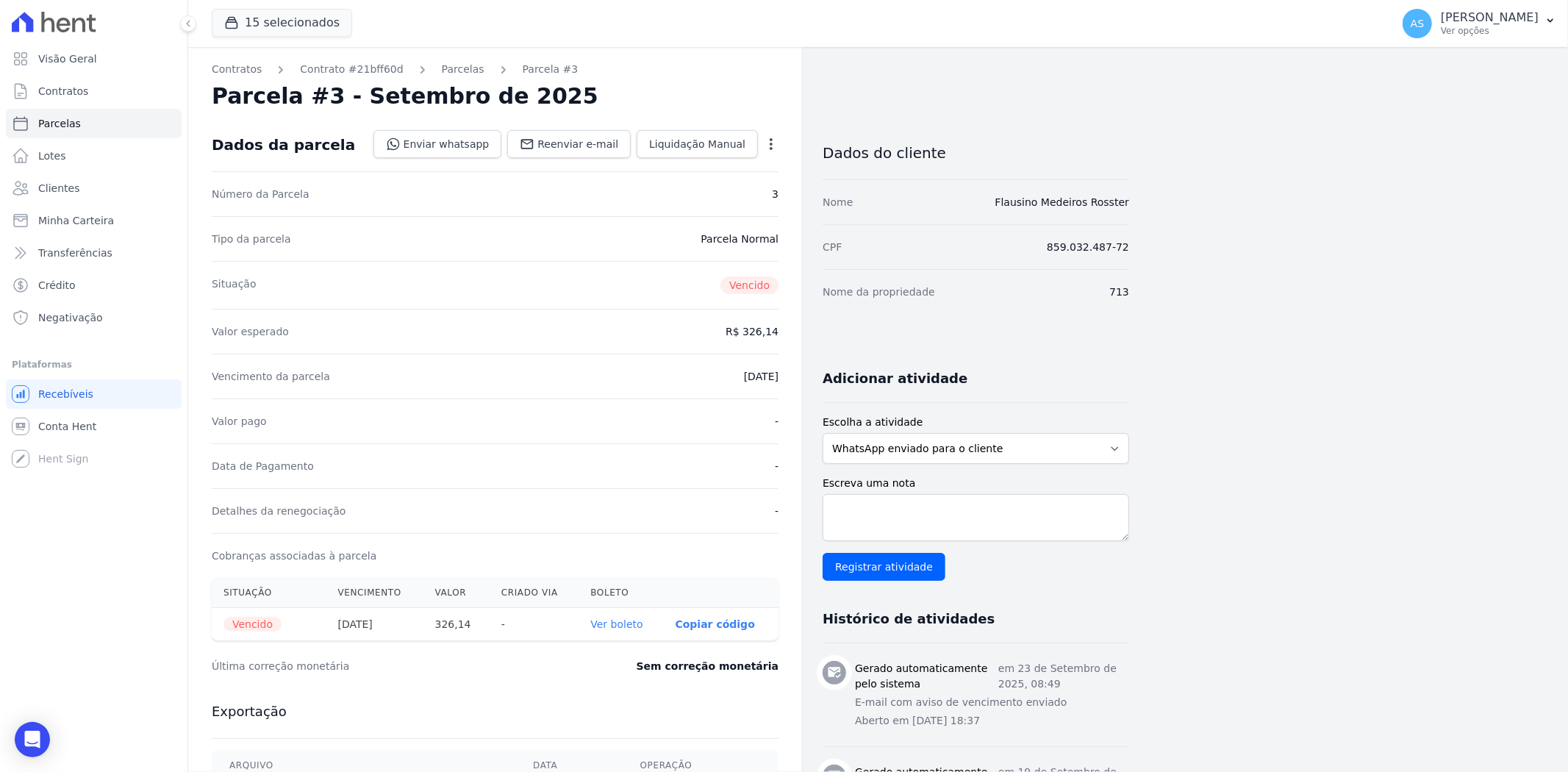
click at [617, 596] on link "Ver boleto" at bounding box center [615, 624] width 52 height 12
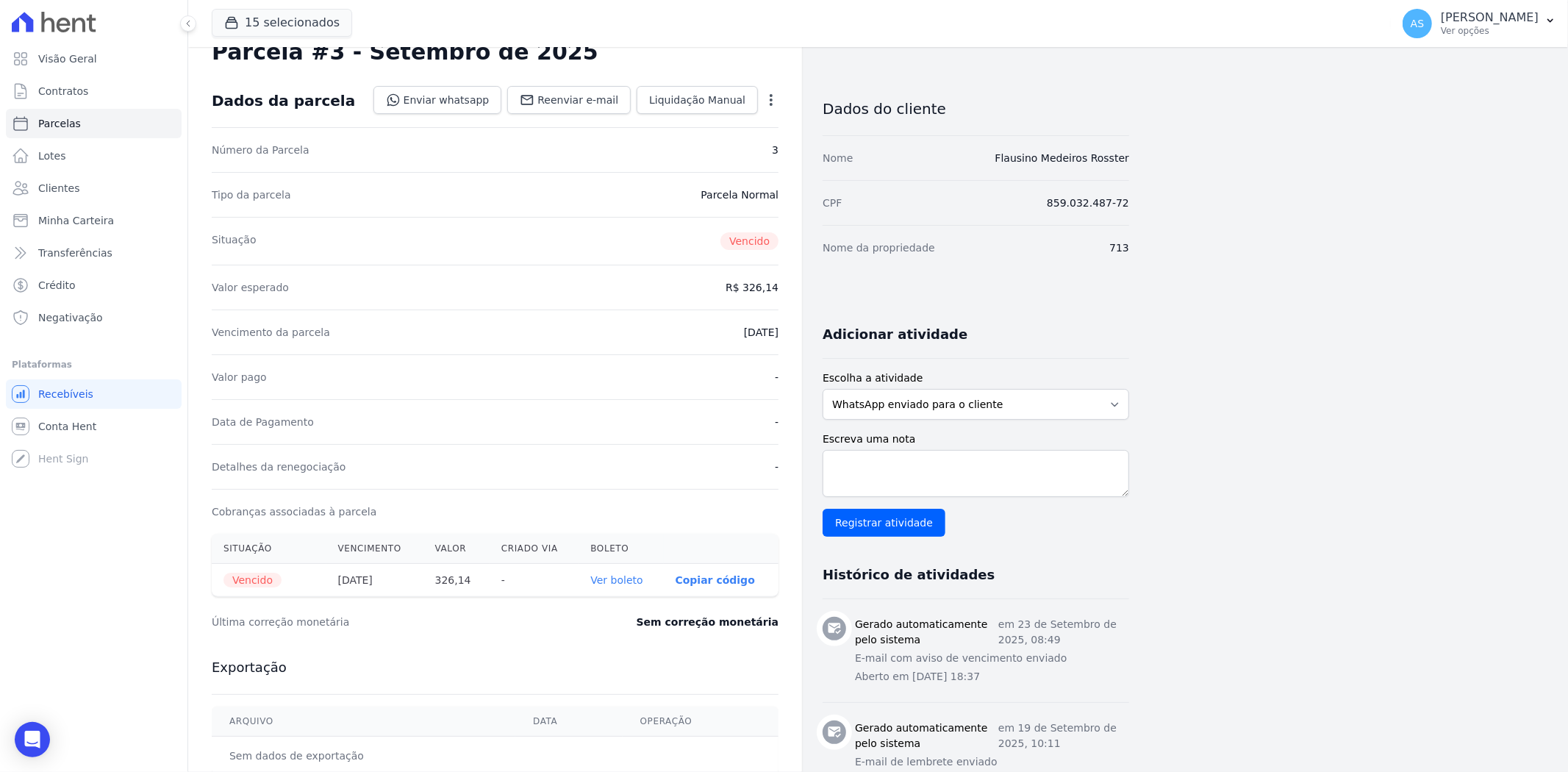
scroll to position [81, 0]
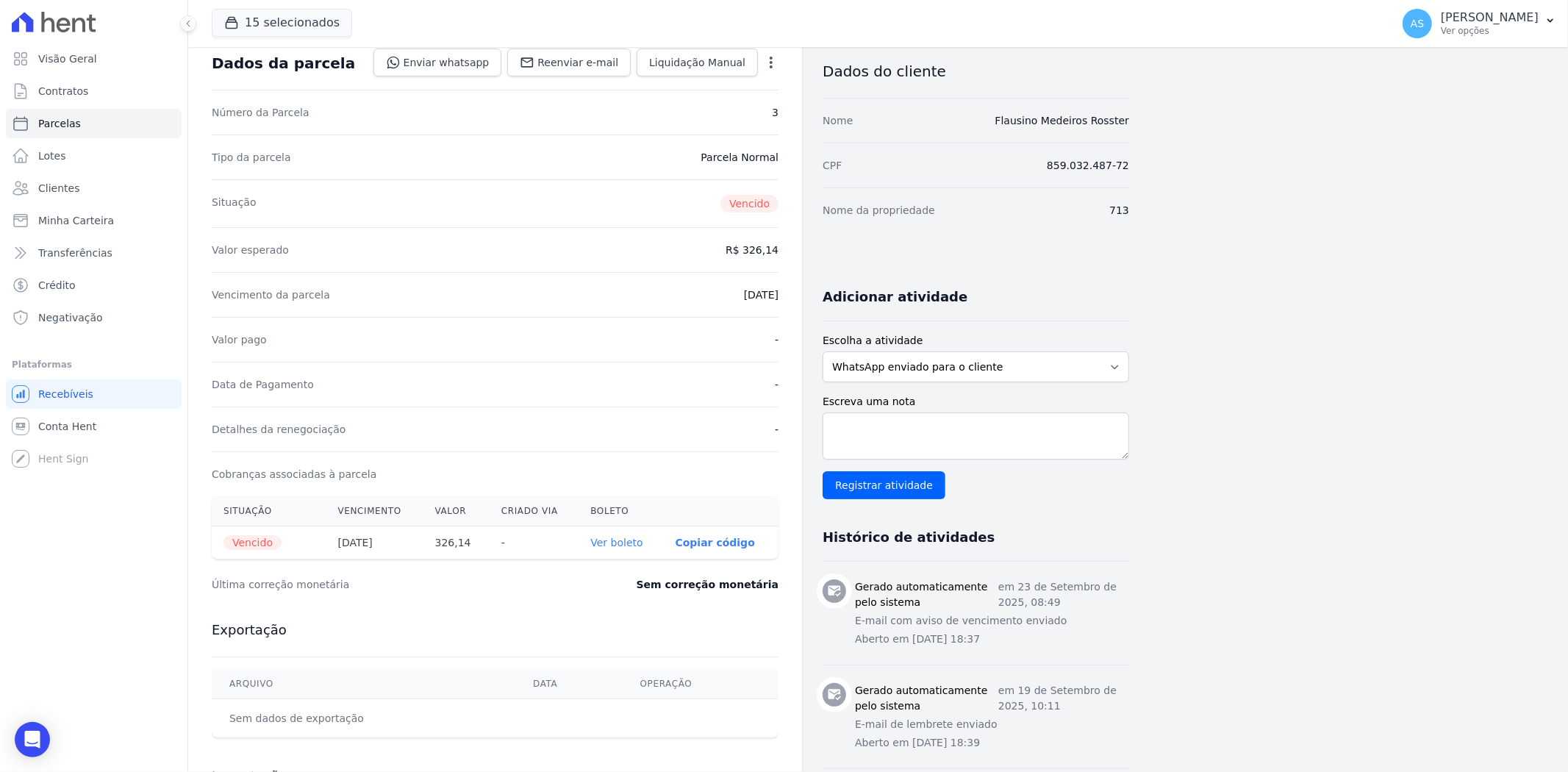
click at [769, 60] on icon "button" at bounding box center [770, 62] width 15 height 15
click at [675, 81] on link "Alterar" at bounding box center [708, 82] width 129 height 26
click at [670, 82] on link "Alterar" at bounding box center [708, 82] width 129 height 26
click at [679, 81] on link "Alterar" at bounding box center [708, 82] width 129 height 26
click at [640, 364] on div "Data de Pagamento -" at bounding box center [495, 384] width 566 height 45
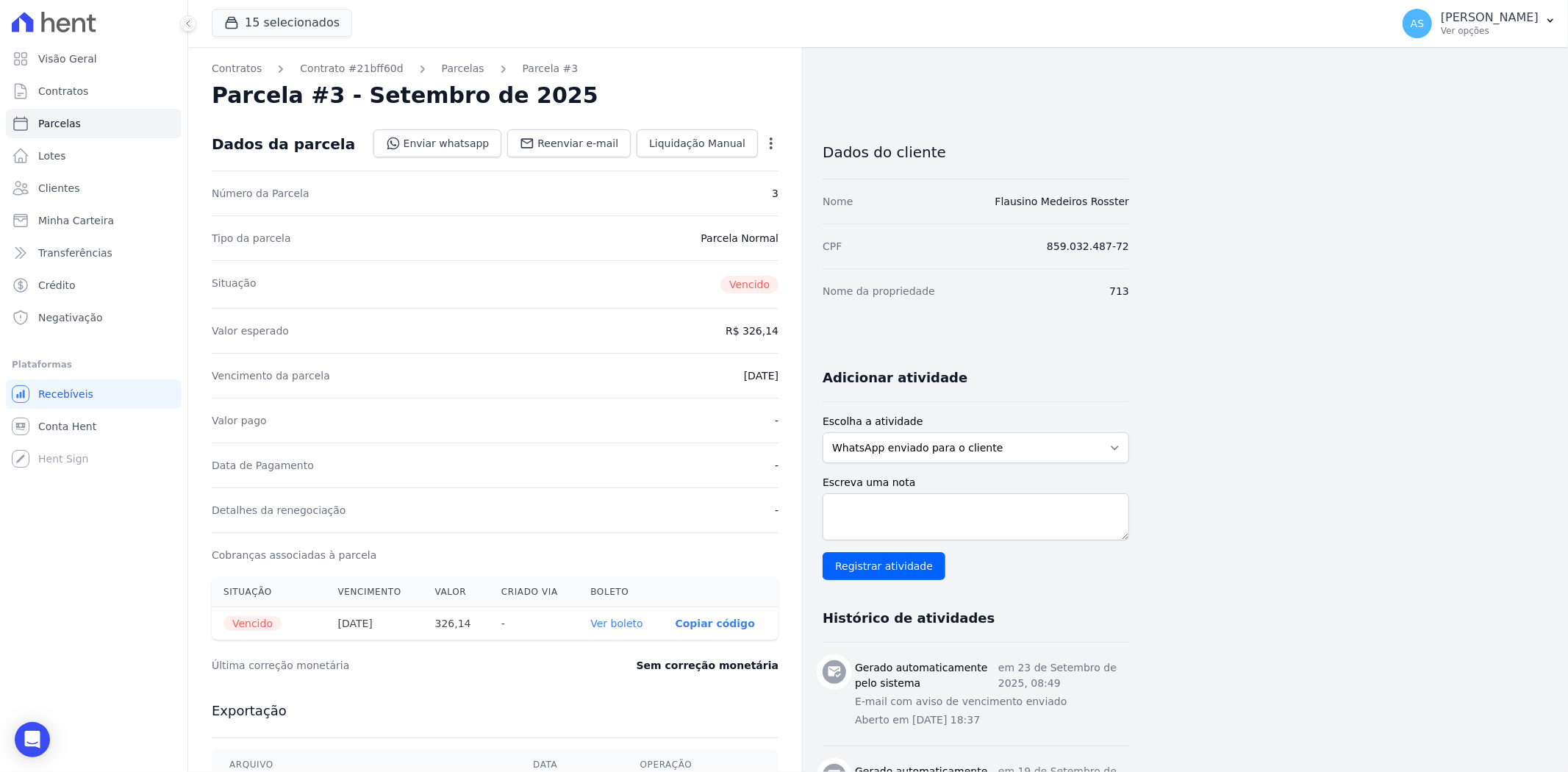
scroll to position [0, 0]
click at [775, 137] on icon "button" at bounding box center [770, 144] width 15 height 15
click at [664, 163] on link "Alterar" at bounding box center [708, 164] width 129 height 26
click at [767, 143] on icon "button" at bounding box center [770, 144] width 15 height 15
click at [663, 166] on link "Alterar" at bounding box center [708, 164] width 129 height 26
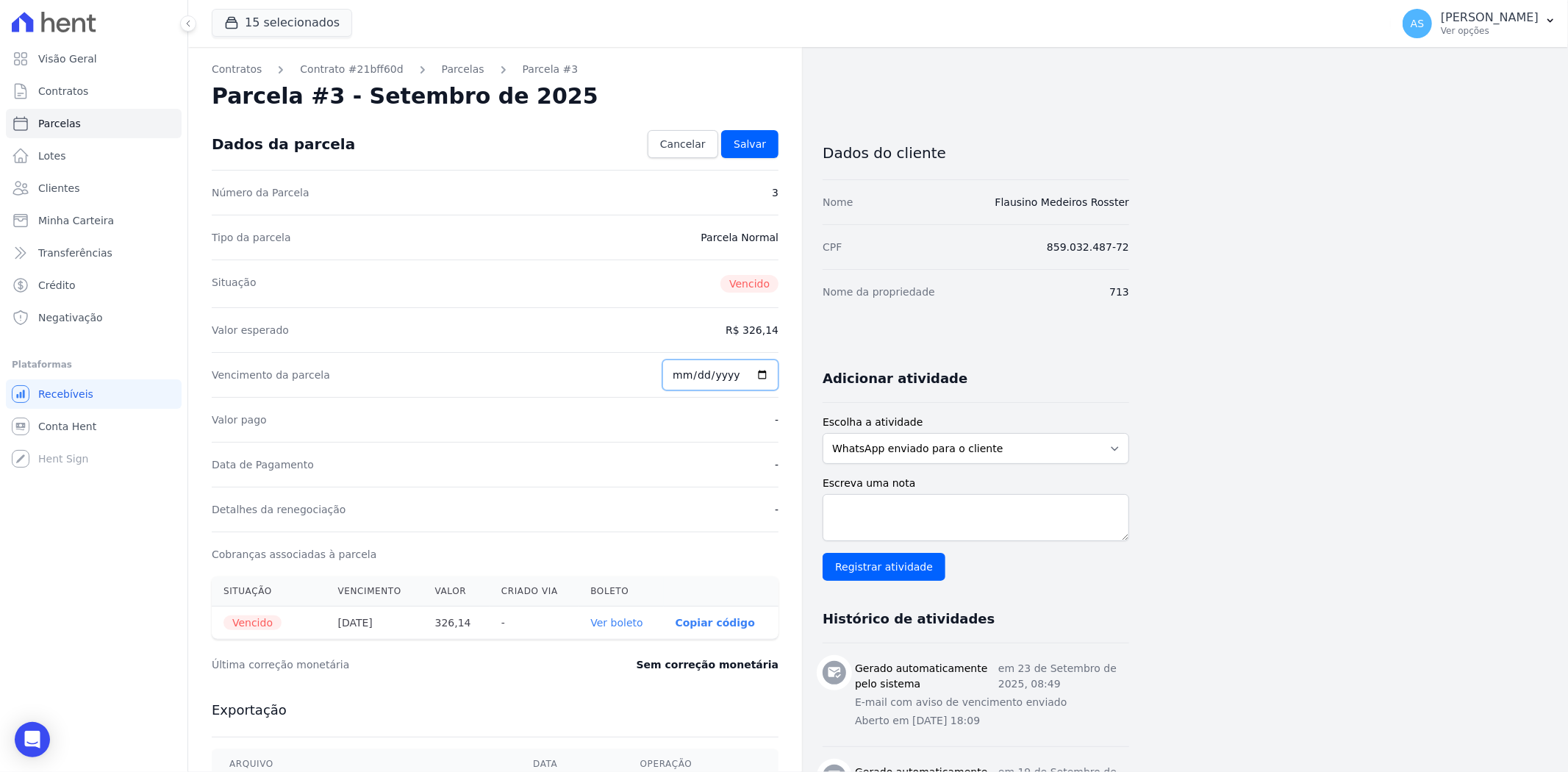
click at [760, 371] on input "2025-09-20" at bounding box center [720, 375] width 117 height 31
click at [753, 372] on input "2025-09-20" at bounding box center [720, 375] width 117 height 31
type input "2025-10-14"
click at [740, 134] on link "Salvar" at bounding box center [750, 144] width 58 height 28
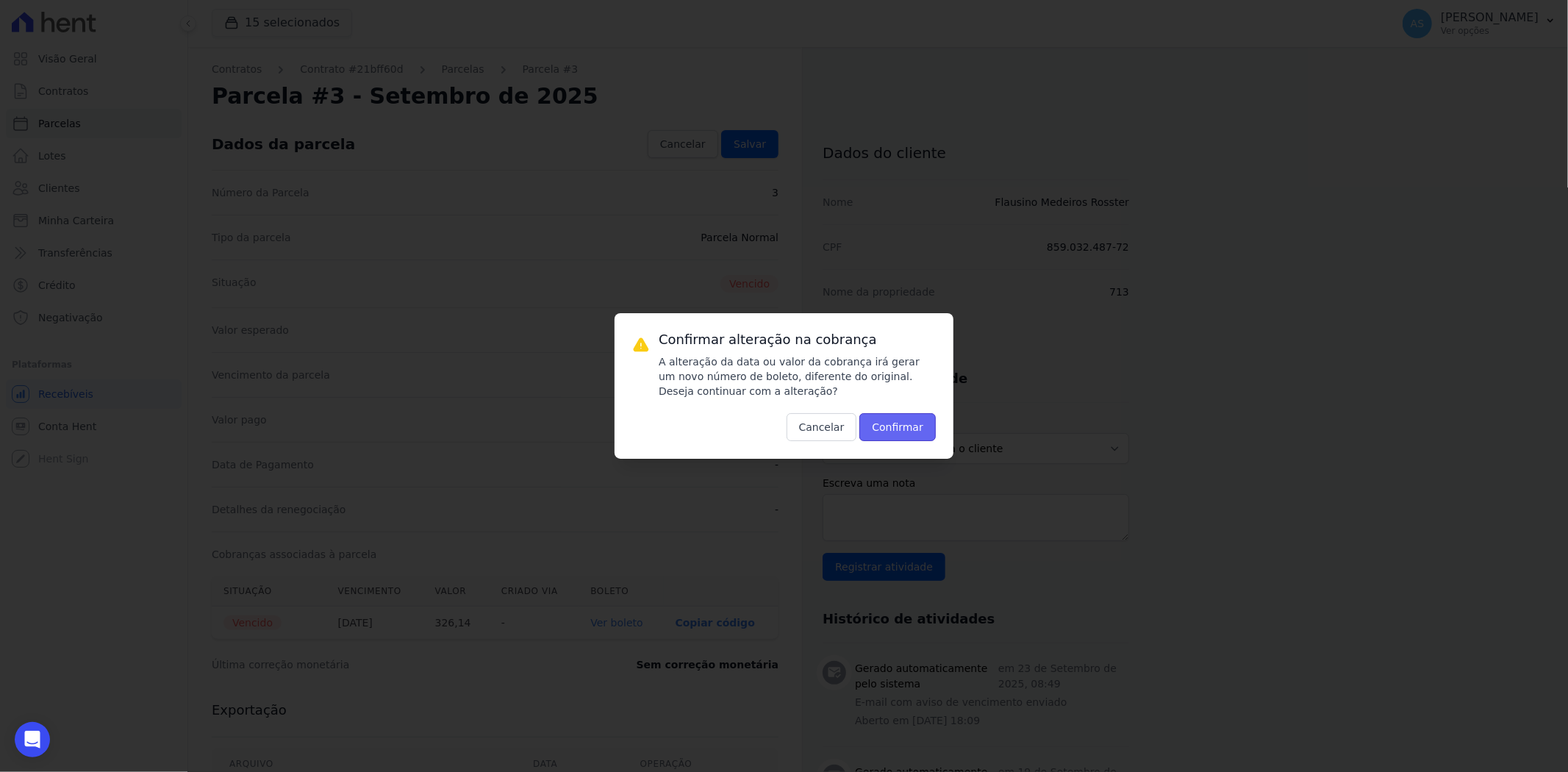
click at [891, 422] on button "Confirmar" at bounding box center [898, 427] width 76 height 28
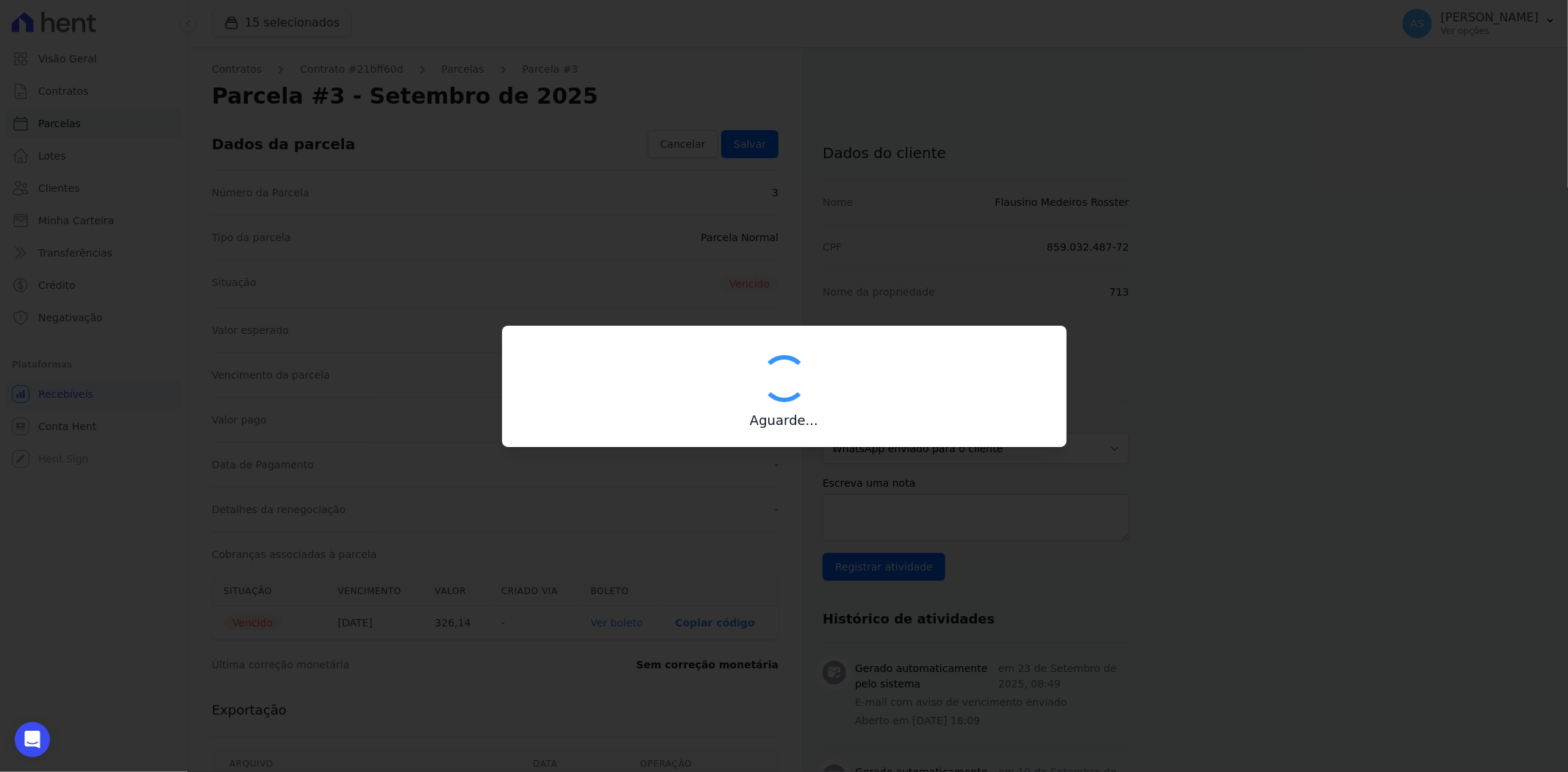
type input "00190000090335103300000675197172712100000032614"
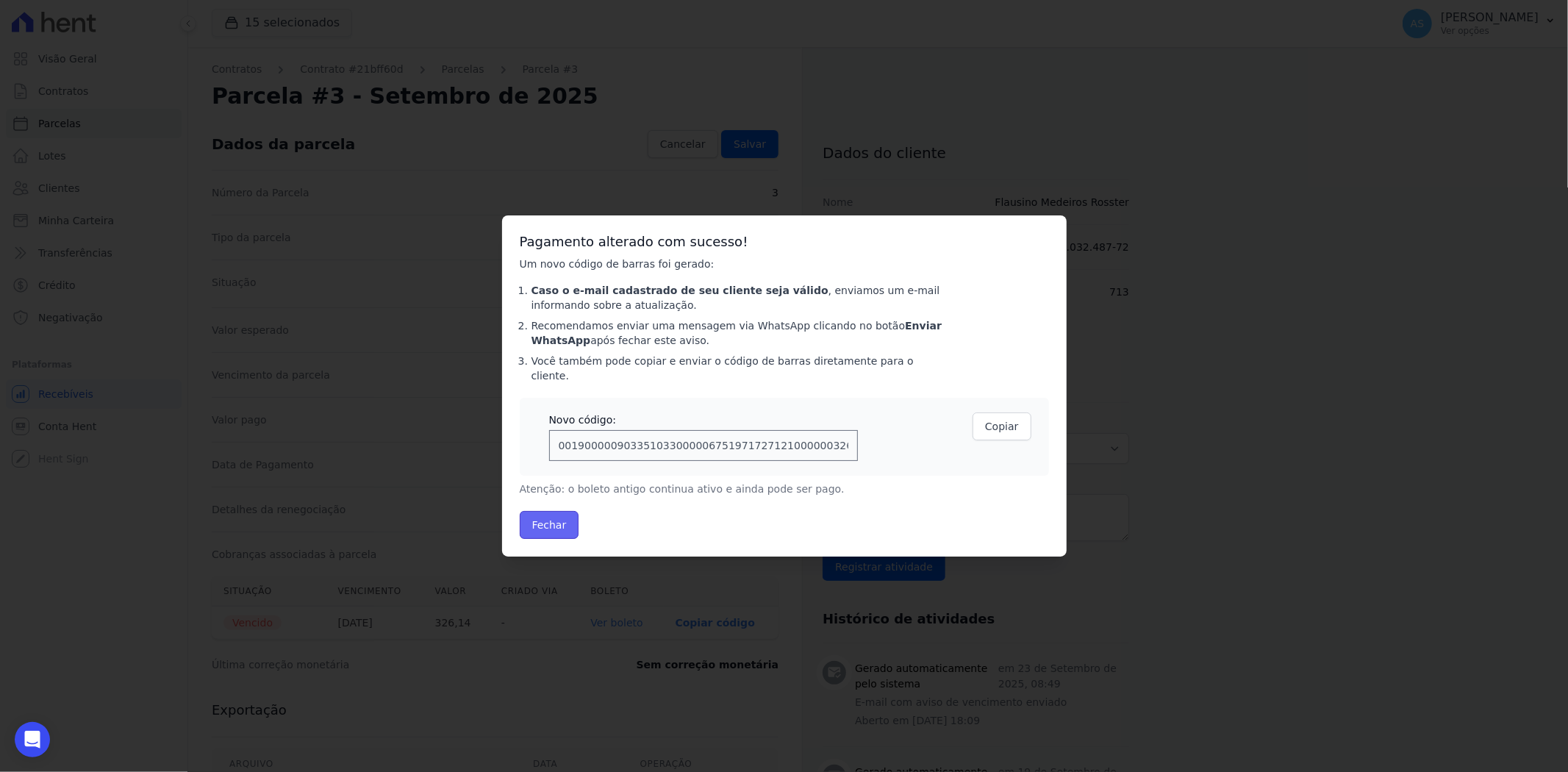
click at [559, 519] on button "Fechar" at bounding box center [549, 524] width 60 height 28
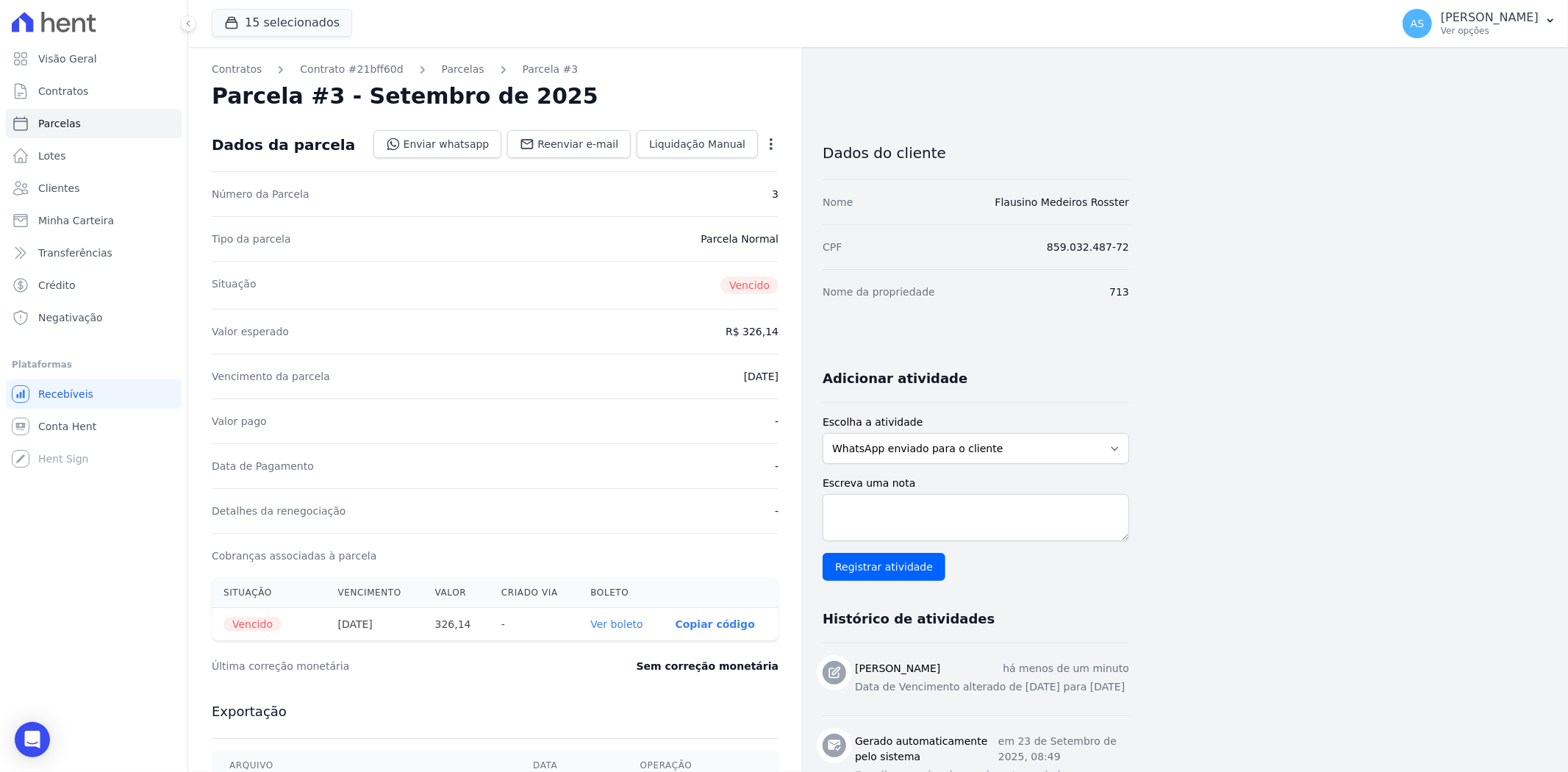
click at [638, 620] on link "Ver boleto" at bounding box center [615, 624] width 52 height 12
